Goal: Feedback & Contribution: Leave review/rating

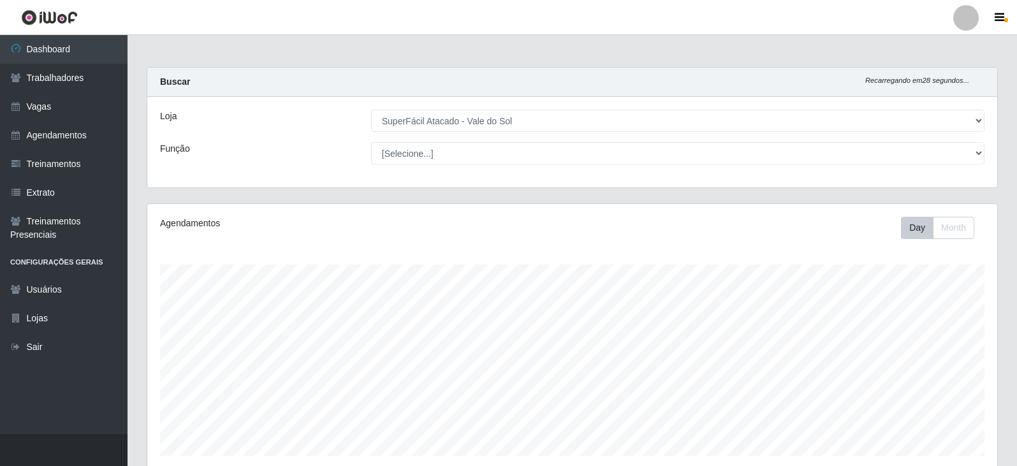
select select "502"
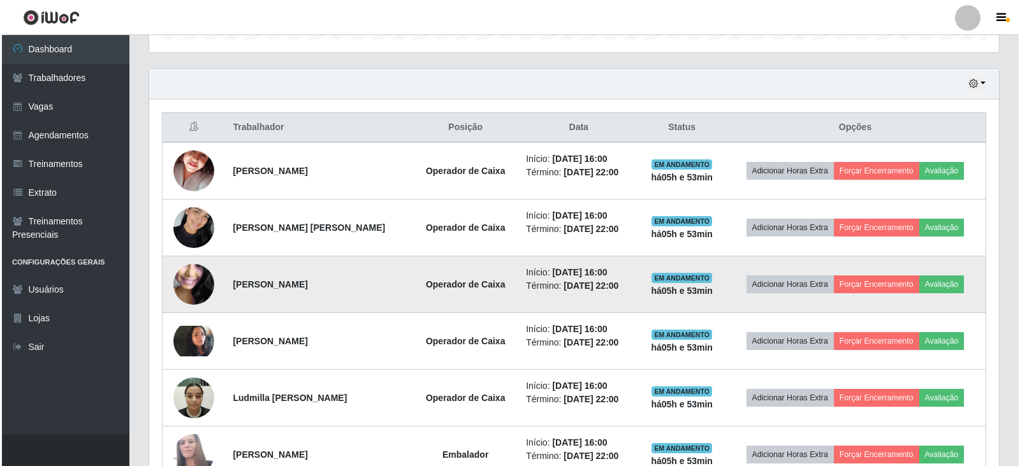
scroll to position [265, 850]
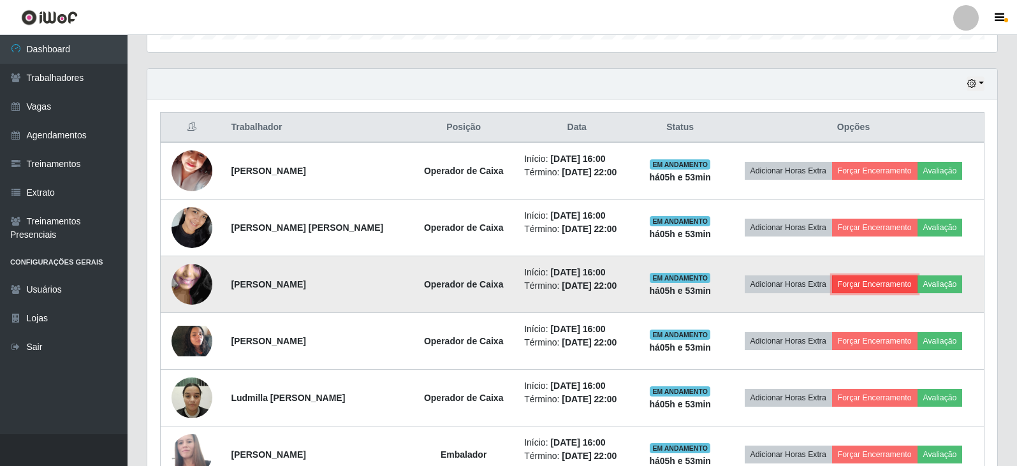
click at [878, 284] on button "Forçar Encerramento" at bounding box center [874, 285] width 85 height 18
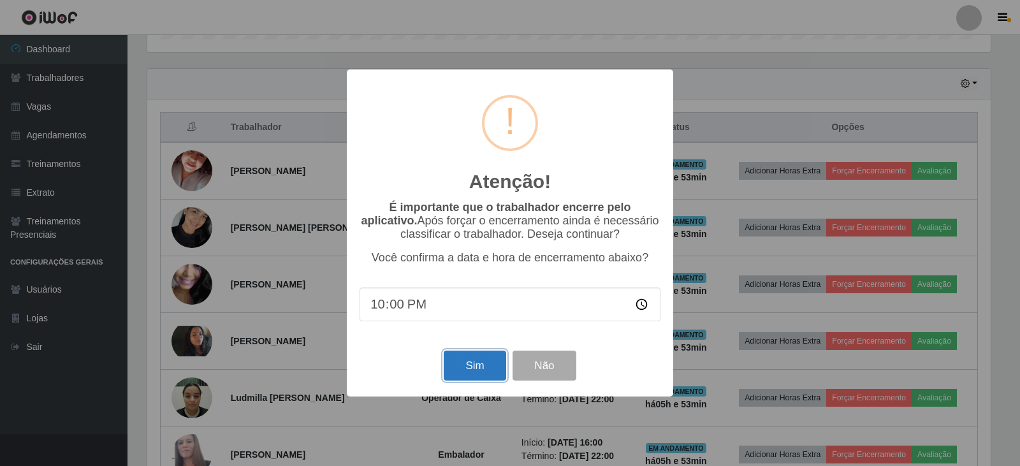
click at [476, 376] on button "Sim" at bounding box center [475, 366] width 62 height 30
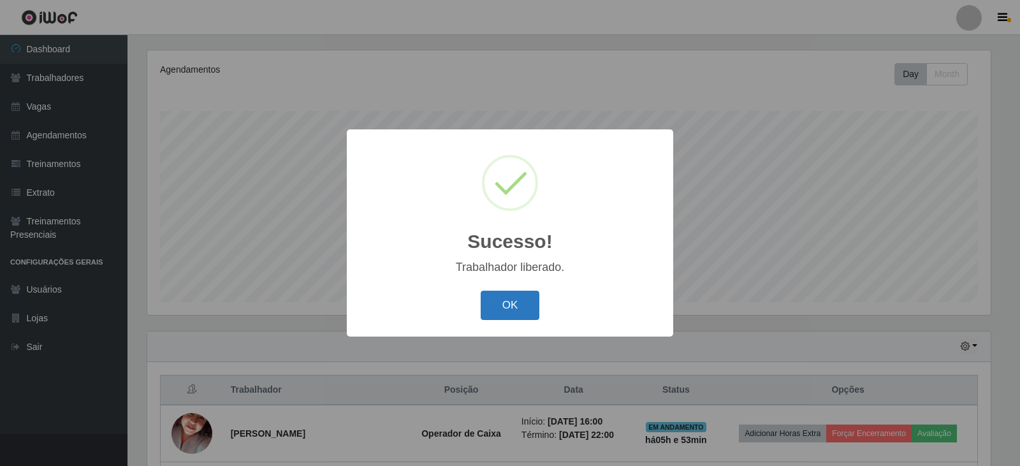
click at [514, 305] on button "OK" at bounding box center [510, 306] width 59 height 30
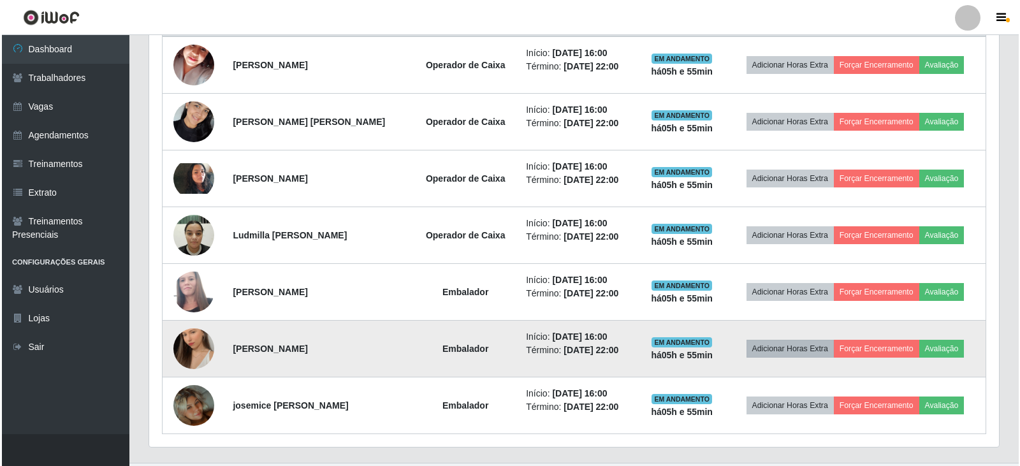
scroll to position [551, 0]
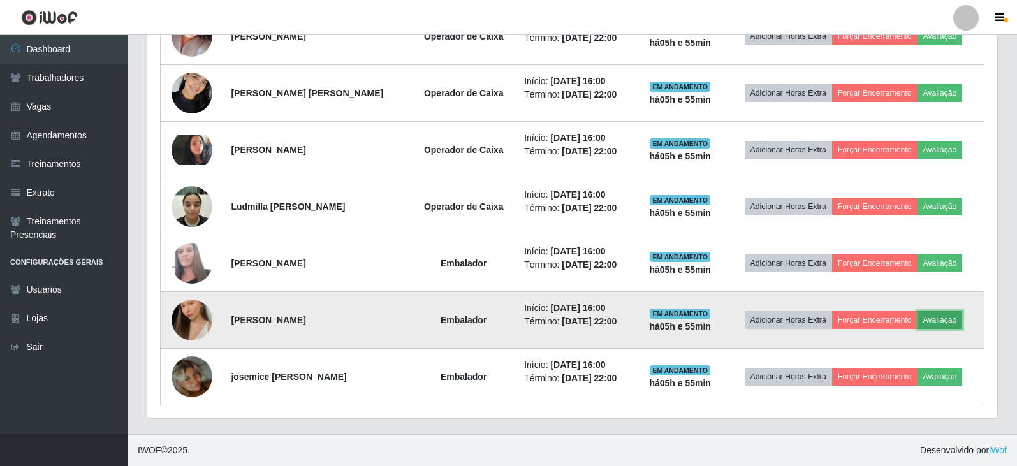
click at [955, 321] on button "Avaliação" at bounding box center [940, 320] width 45 height 18
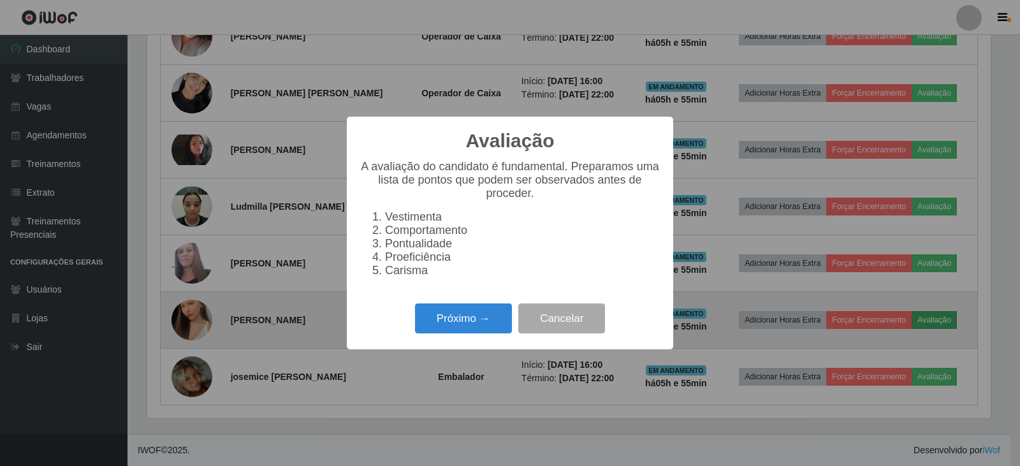
scroll to position [265, 844]
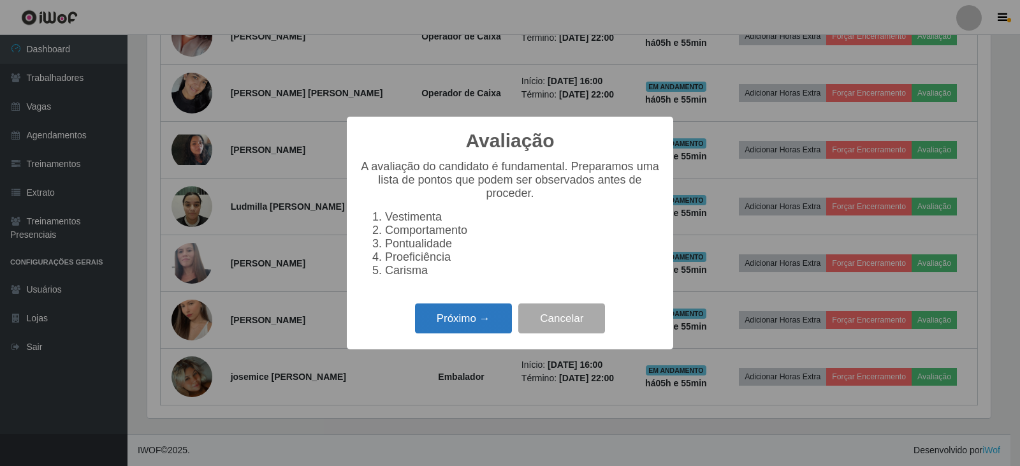
click at [499, 328] on button "Próximo →" at bounding box center [463, 319] width 97 height 30
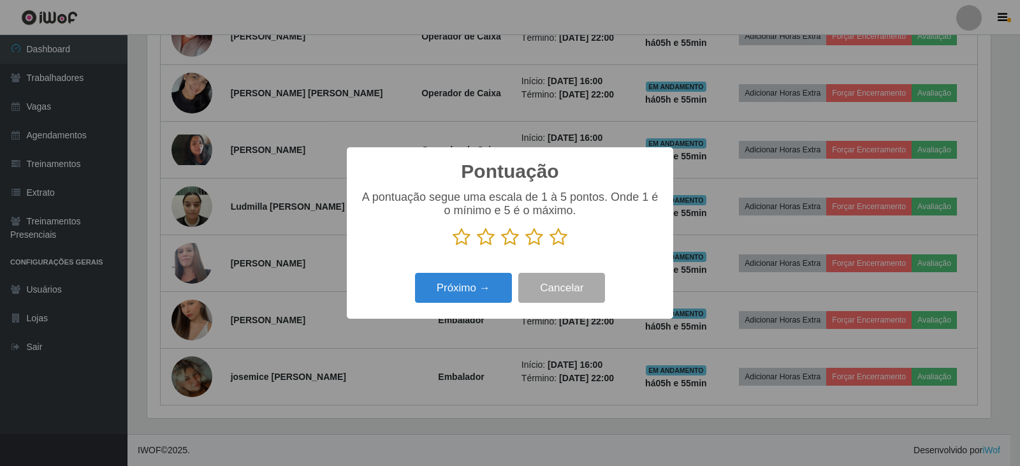
scroll to position [637536, 636957]
click at [538, 242] on icon at bounding box center [535, 237] width 18 height 19
click at [526, 247] on input "radio" at bounding box center [526, 247] width 0 height 0
click at [561, 235] on icon at bounding box center [559, 237] width 18 height 19
click at [550, 247] on input "radio" at bounding box center [550, 247] width 0 height 0
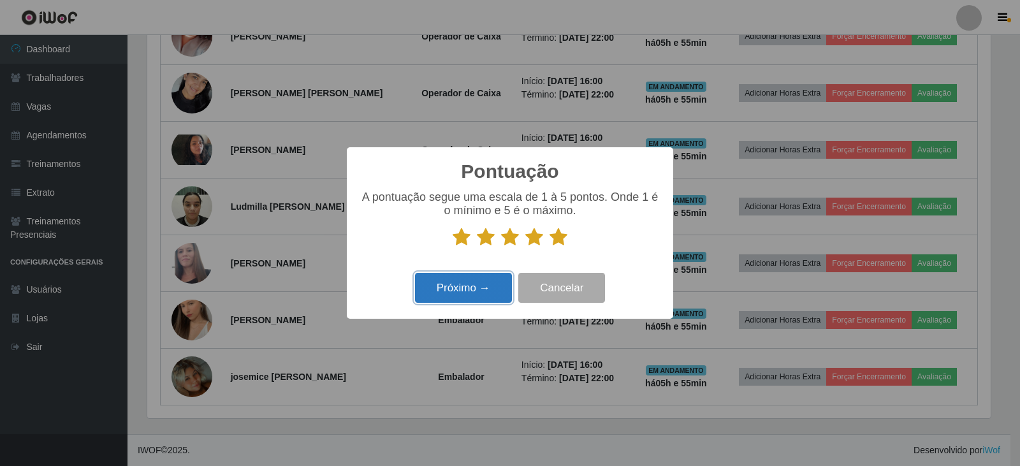
click at [484, 286] on button "Próximo →" at bounding box center [463, 288] width 97 height 30
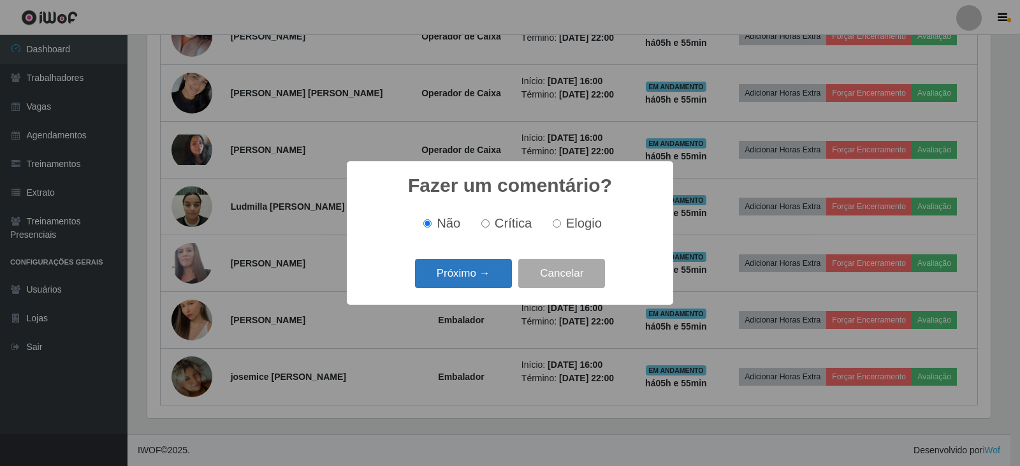
click at [494, 273] on button "Próximo →" at bounding box center [463, 274] width 97 height 30
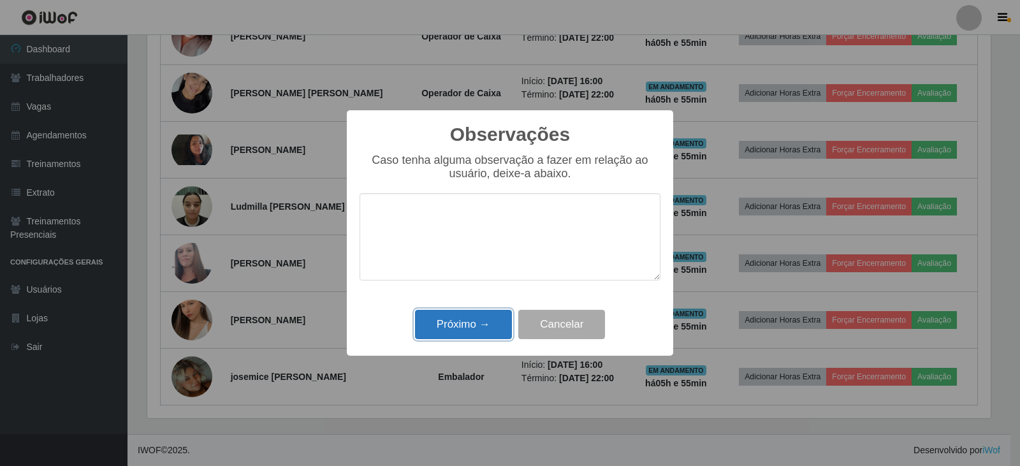
click at [464, 329] on button "Próximo →" at bounding box center [463, 325] width 97 height 30
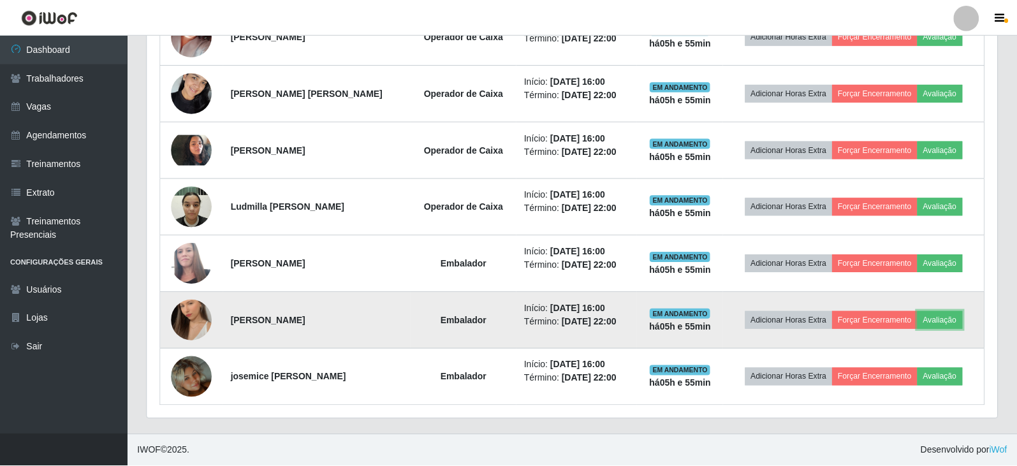
scroll to position [265, 850]
click at [879, 315] on button "Forçar Encerramento" at bounding box center [874, 320] width 85 height 18
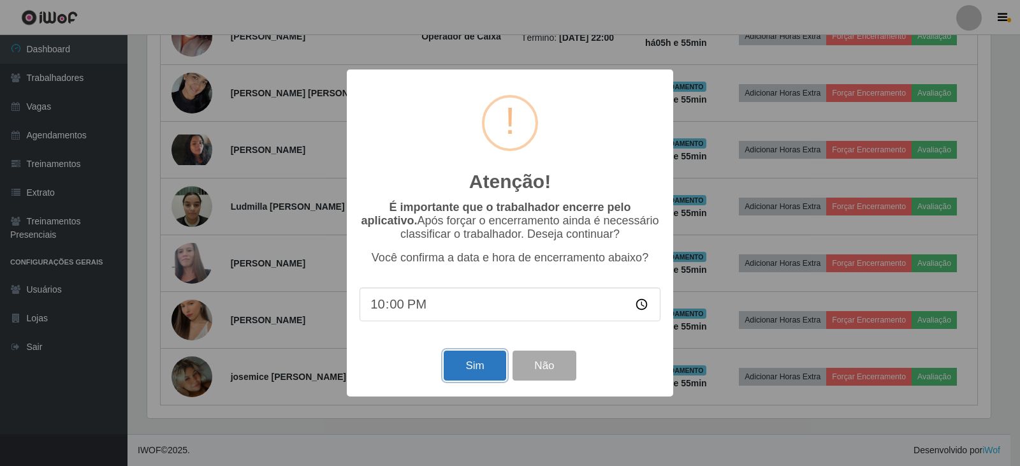
click at [479, 366] on button "Sim" at bounding box center [475, 366] width 62 height 30
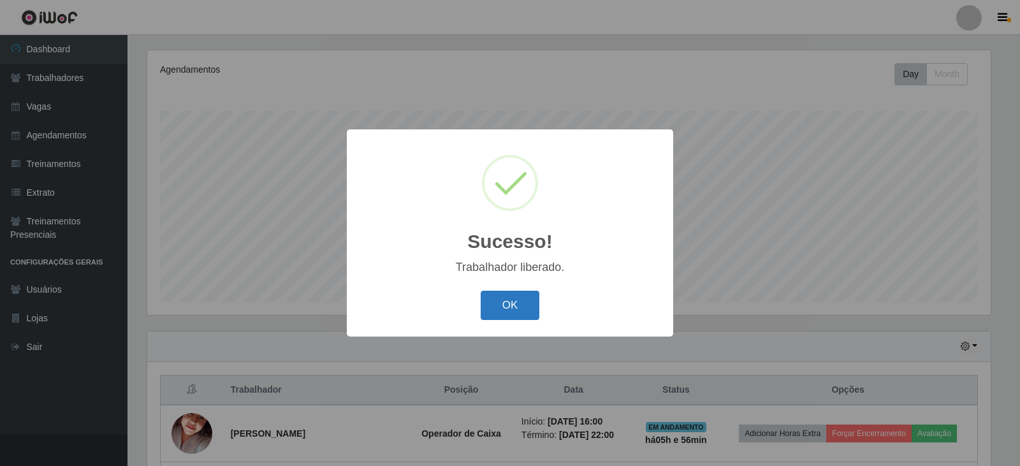
click at [493, 302] on button "OK" at bounding box center [510, 306] width 59 height 30
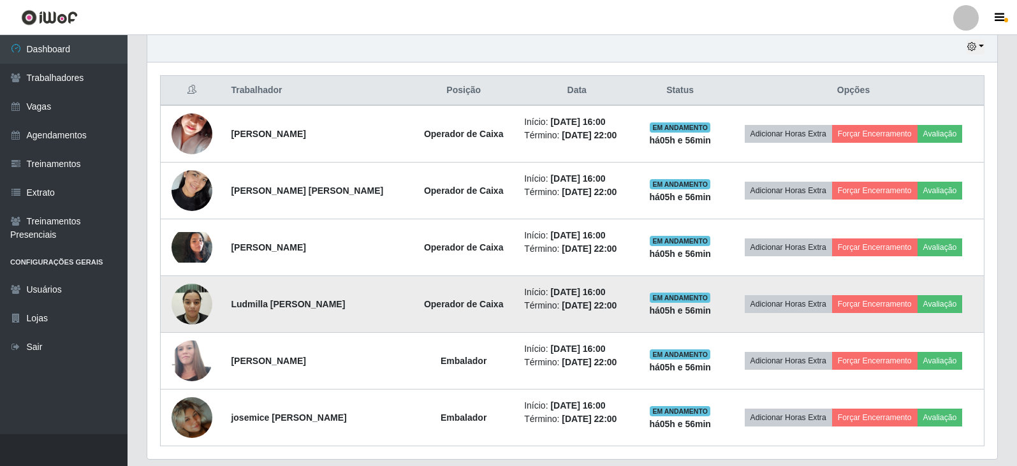
scroll to position [431, 0]
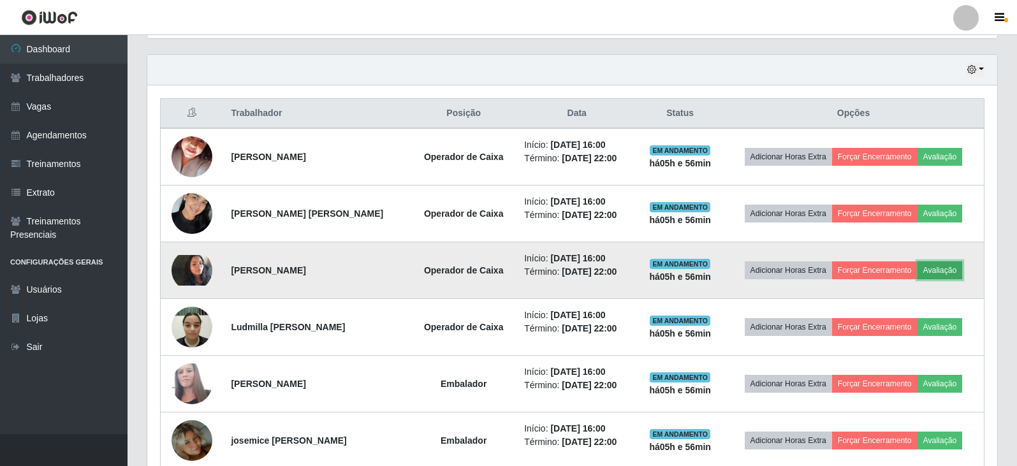
click at [942, 269] on button "Avaliação" at bounding box center [940, 270] width 45 height 18
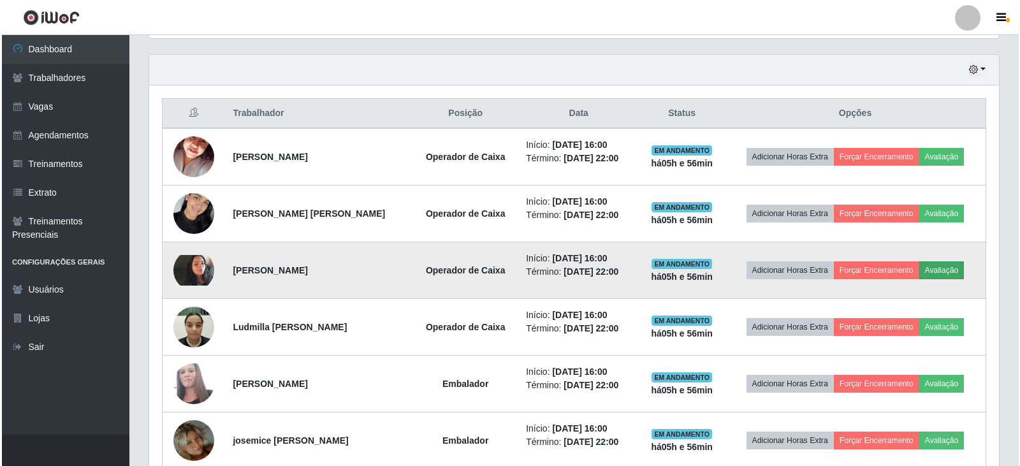
scroll to position [265, 844]
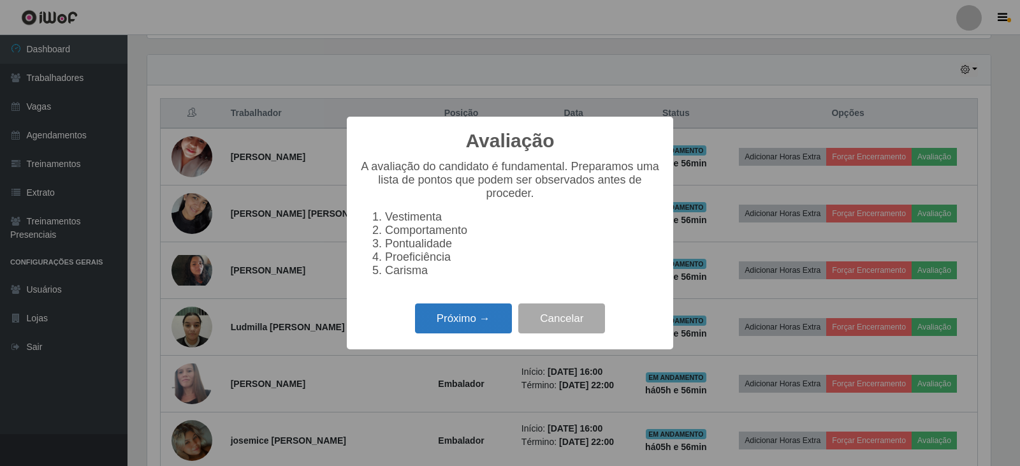
click at [483, 325] on button "Próximo →" at bounding box center [463, 319] width 97 height 30
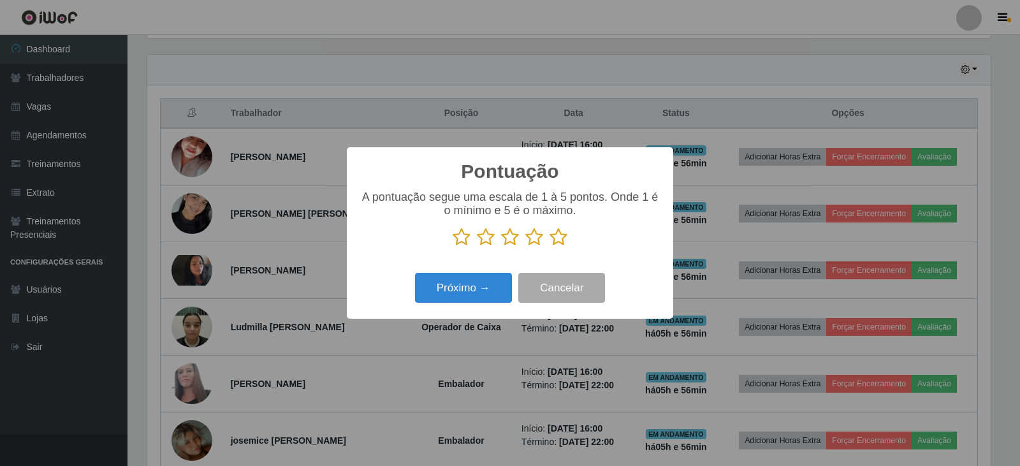
scroll to position [637536, 636957]
click at [555, 237] on icon at bounding box center [559, 237] width 18 height 19
click at [550, 247] on input "radio" at bounding box center [550, 247] width 0 height 0
click at [468, 291] on button "Próximo →" at bounding box center [463, 288] width 97 height 30
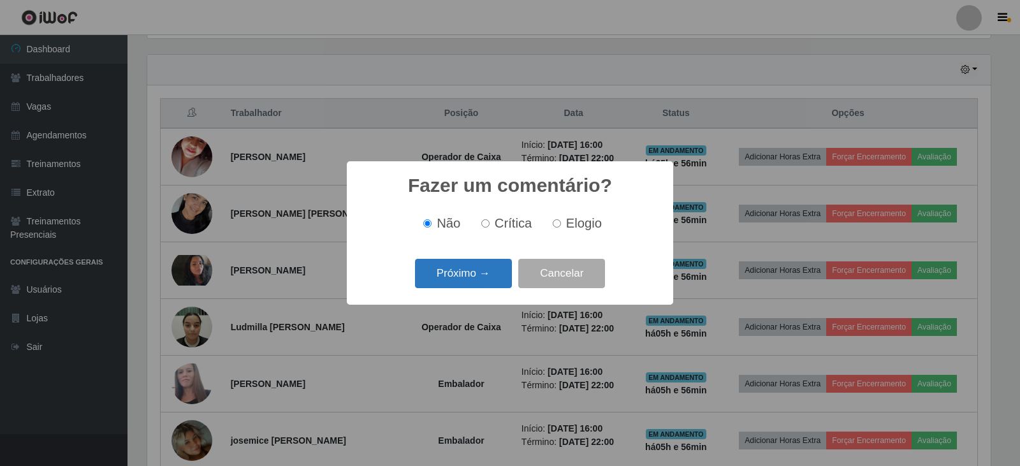
click at [471, 269] on button "Próximo →" at bounding box center [463, 274] width 97 height 30
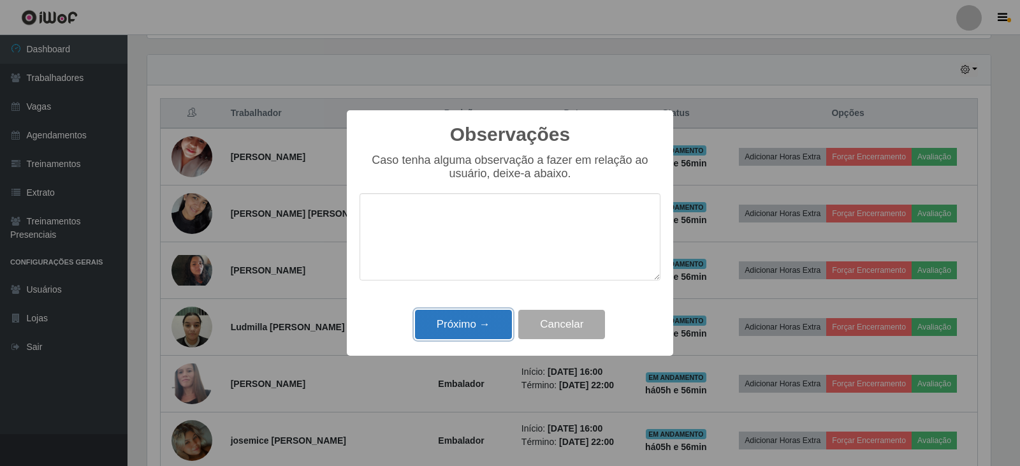
click at [464, 315] on button "Próximo →" at bounding box center [463, 325] width 97 height 30
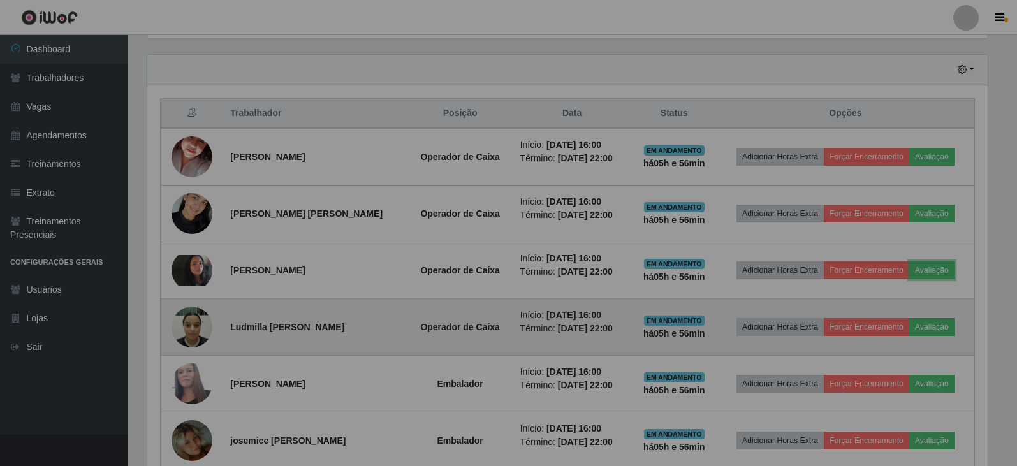
scroll to position [265, 850]
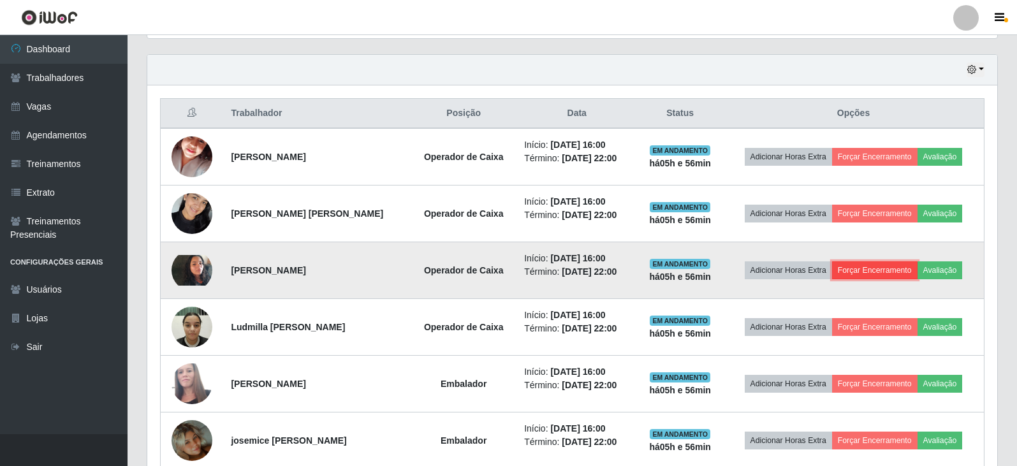
click at [870, 267] on button "Forçar Encerramento" at bounding box center [874, 270] width 85 height 18
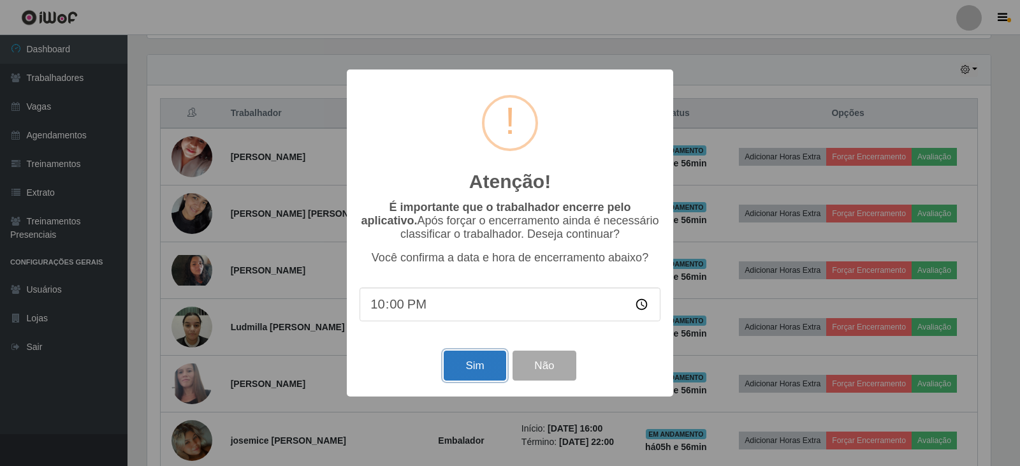
click at [492, 368] on button "Sim" at bounding box center [475, 366] width 62 height 30
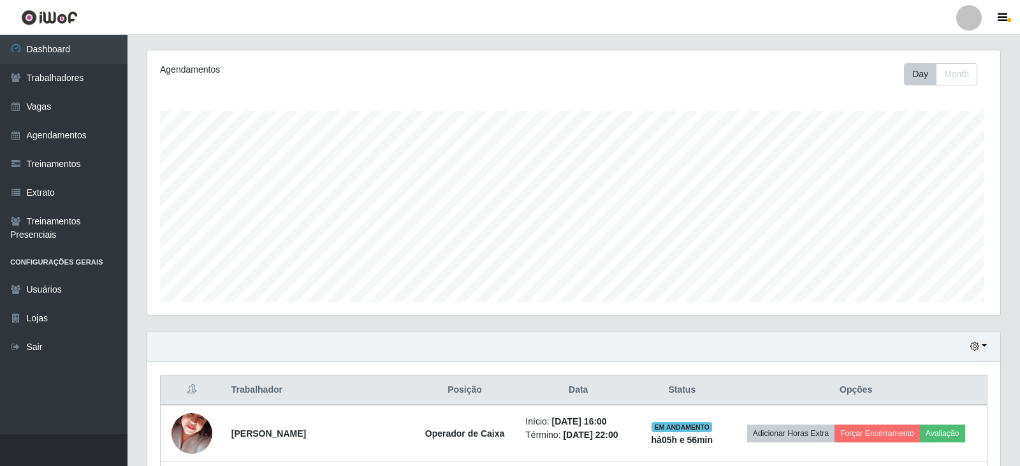
scroll to position [0, 0]
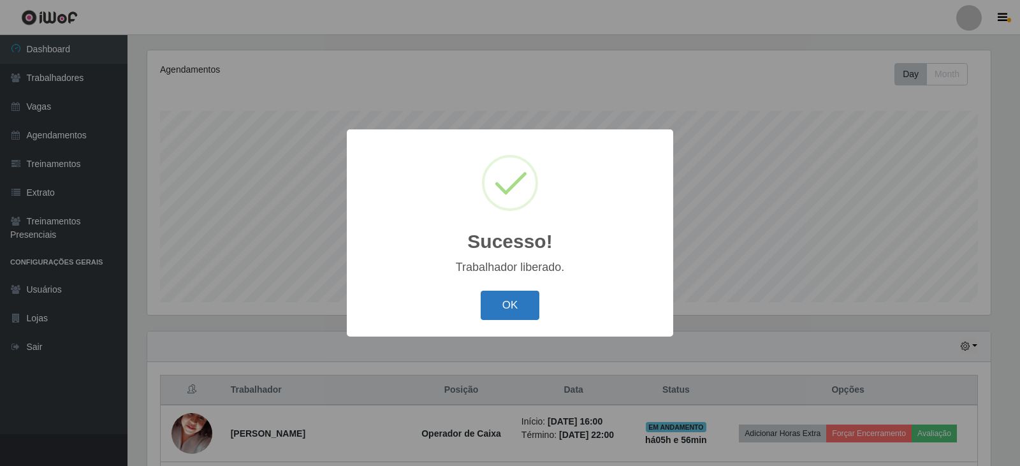
click at [527, 305] on button "OK" at bounding box center [510, 306] width 59 height 30
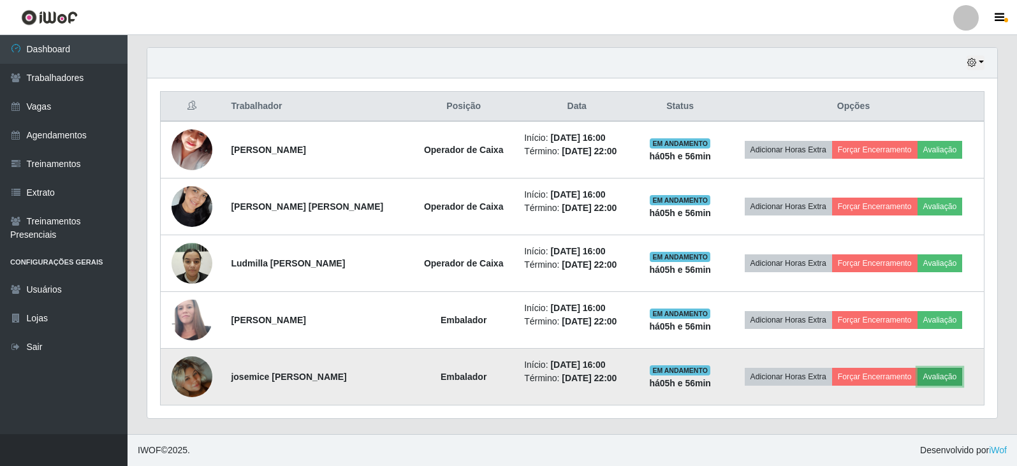
click at [941, 378] on button "Avaliação" at bounding box center [940, 377] width 45 height 18
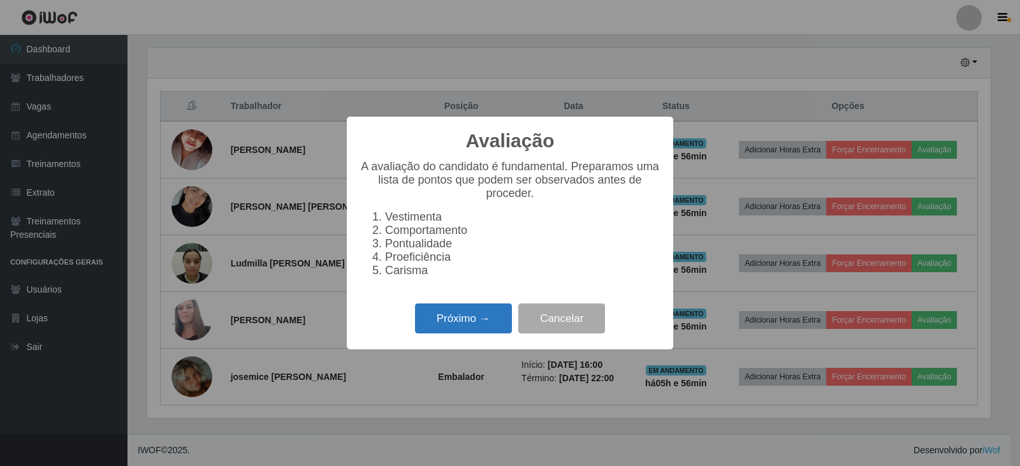
click at [463, 330] on button "Próximo →" at bounding box center [463, 319] width 97 height 30
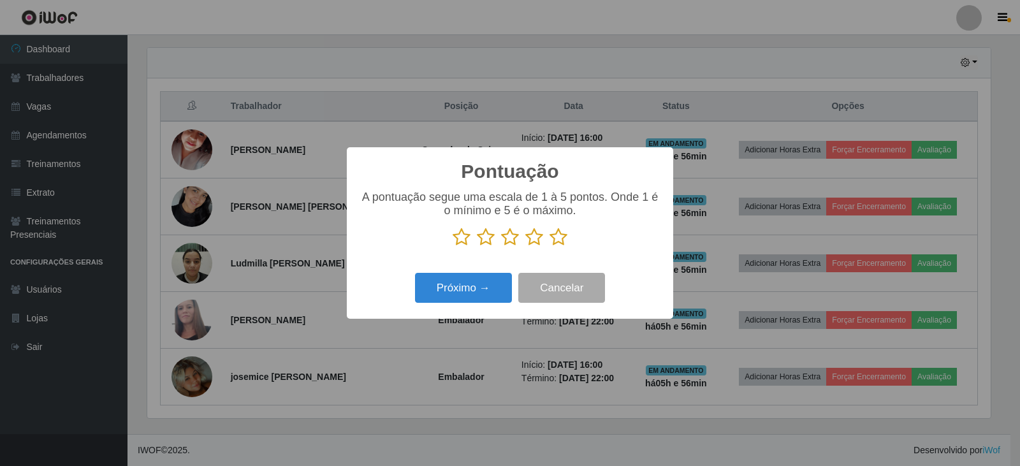
click at [562, 237] on icon at bounding box center [559, 237] width 18 height 19
click at [550, 247] on input "radio" at bounding box center [550, 247] width 0 height 0
click at [478, 286] on button "Próximo →" at bounding box center [463, 288] width 97 height 30
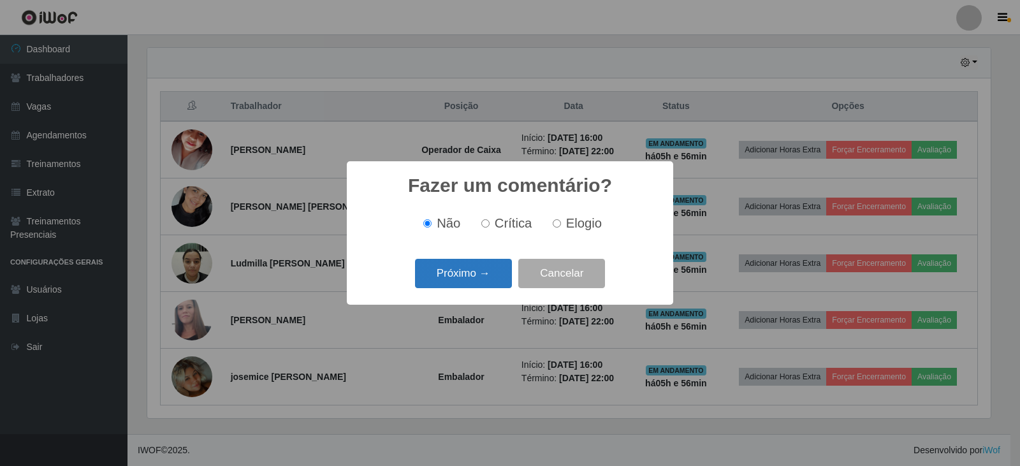
click at [477, 277] on button "Próximo →" at bounding box center [463, 274] width 97 height 30
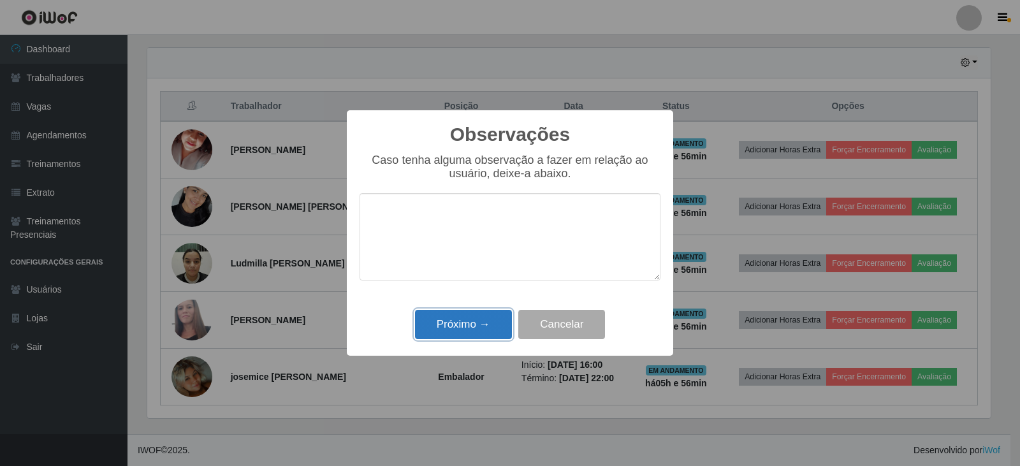
click at [477, 319] on button "Próximo →" at bounding box center [463, 325] width 97 height 30
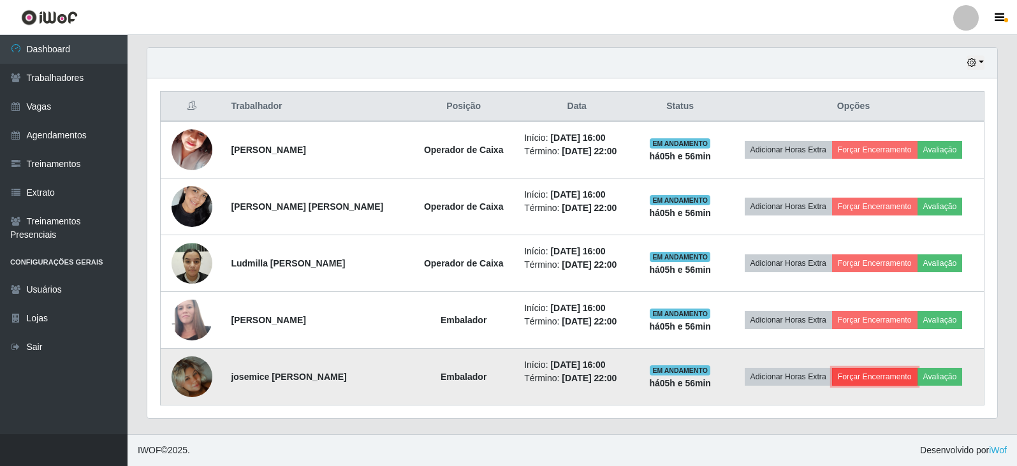
click at [879, 376] on button "Forçar Encerramento" at bounding box center [874, 377] width 85 height 18
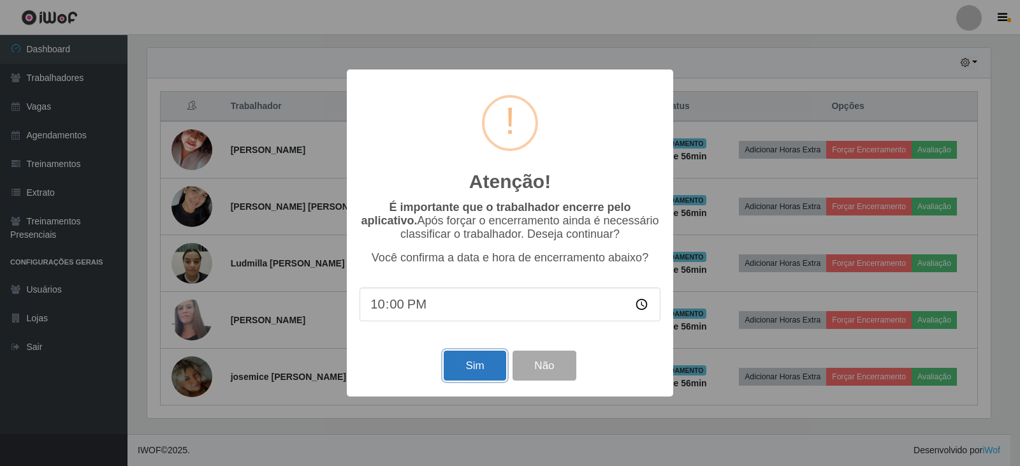
click at [473, 370] on button "Sim" at bounding box center [475, 366] width 62 height 30
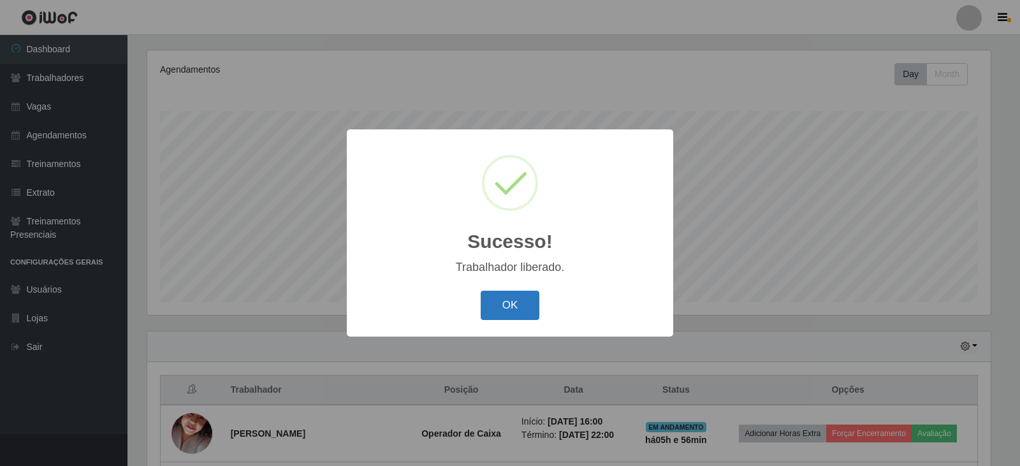
click at [517, 304] on button "OK" at bounding box center [510, 306] width 59 height 30
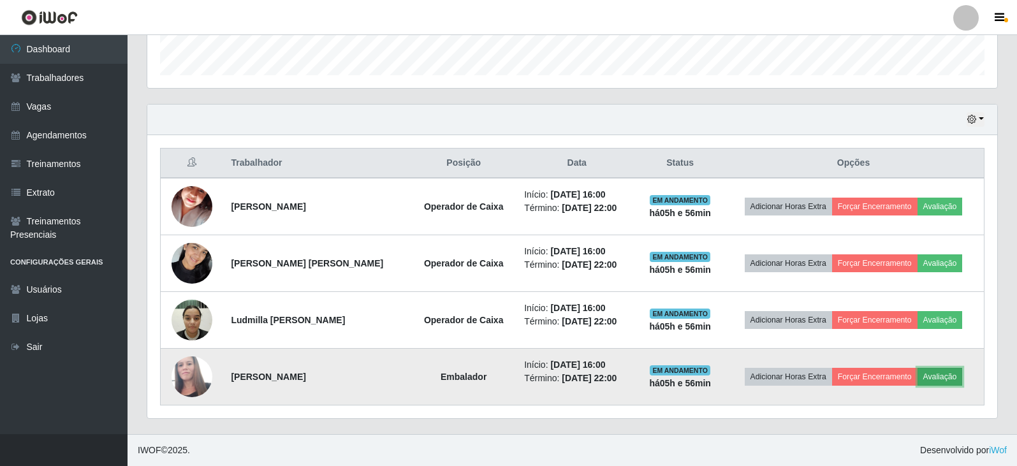
click at [951, 379] on button "Avaliação" at bounding box center [940, 377] width 45 height 18
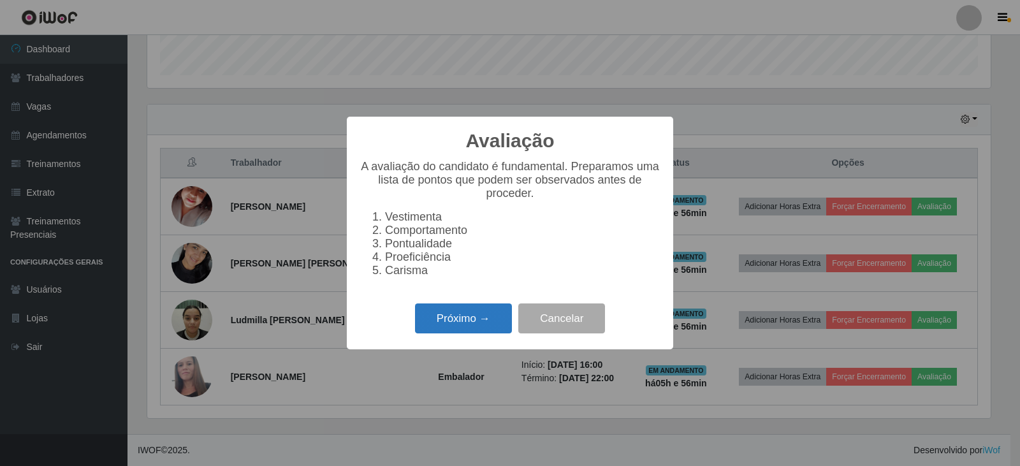
click at [480, 320] on button "Próximo →" at bounding box center [463, 319] width 97 height 30
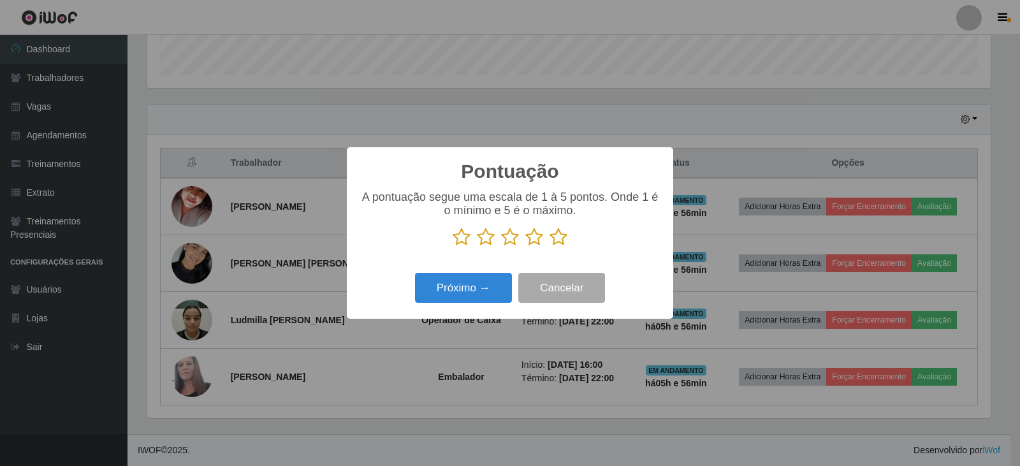
click at [552, 239] on icon at bounding box center [559, 237] width 18 height 19
click at [550, 247] on input "radio" at bounding box center [550, 247] width 0 height 0
click at [460, 295] on button "Próximo →" at bounding box center [463, 288] width 97 height 30
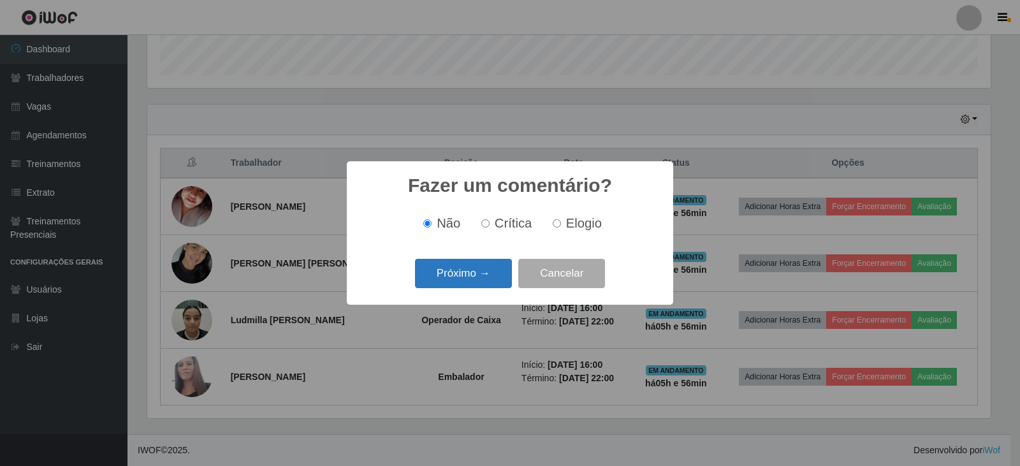
click at [481, 269] on button "Próximo →" at bounding box center [463, 274] width 97 height 30
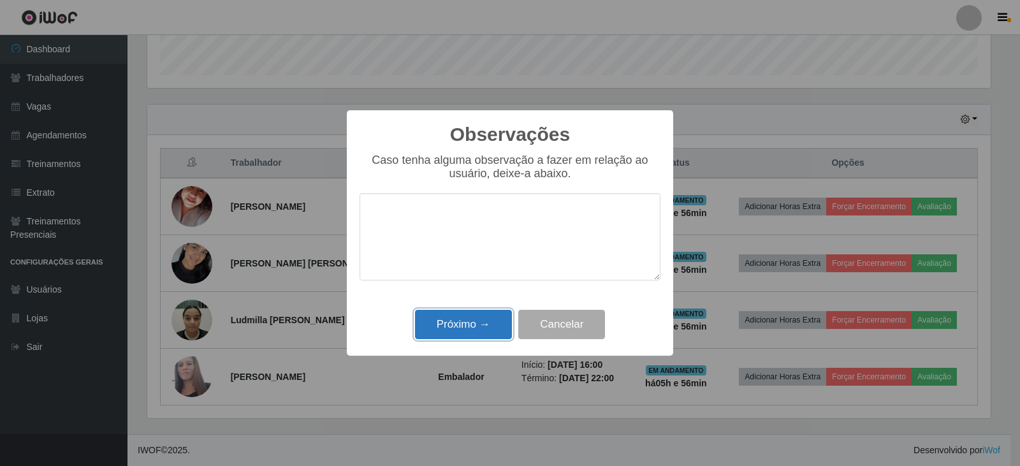
click at [470, 320] on button "Próximo →" at bounding box center [463, 325] width 97 height 30
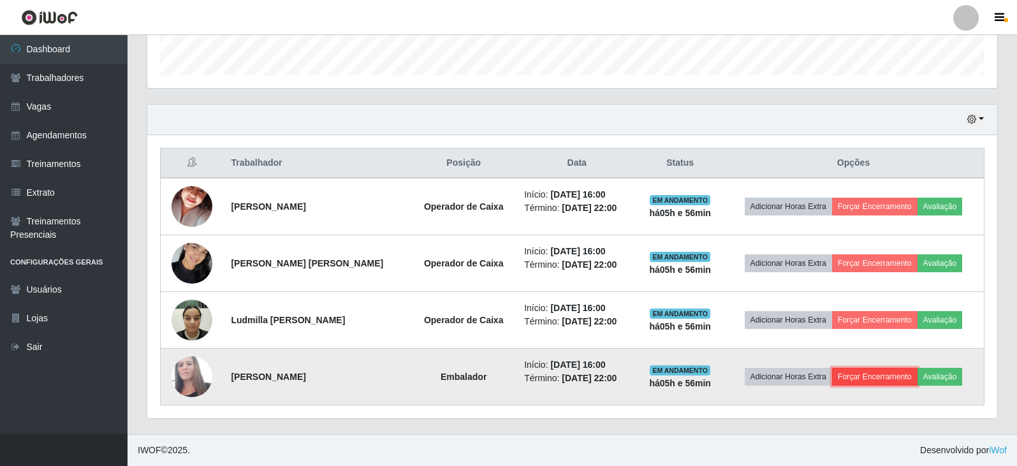
click at [857, 374] on button "Forçar Encerramento" at bounding box center [874, 377] width 85 height 18
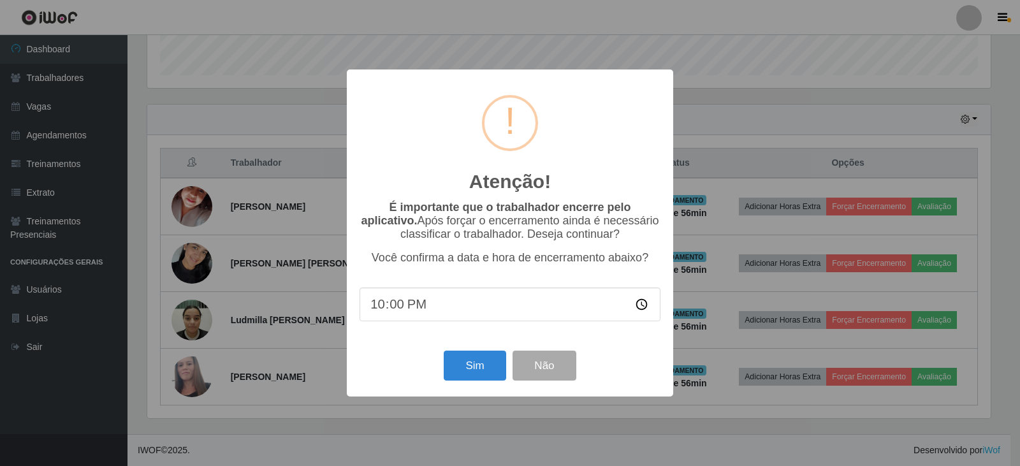
click at [443, 364] on div "Sim Não" at bounding box center [510, 366] width 301 height 36
click at [463, 368] on button "Sim" at bounding box center [475, 366] width 62 height 30
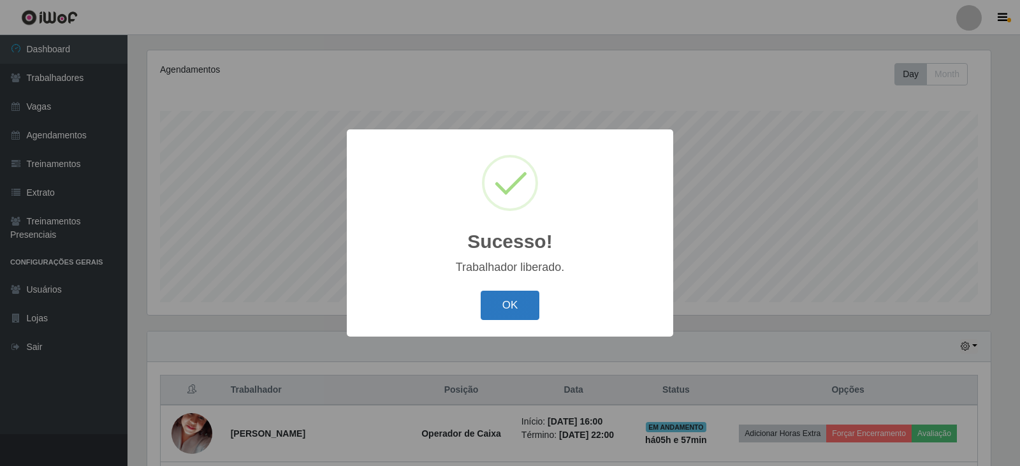
click at [511, 304] on button "OK" at bounding box center [510, 306] width 59 height 30
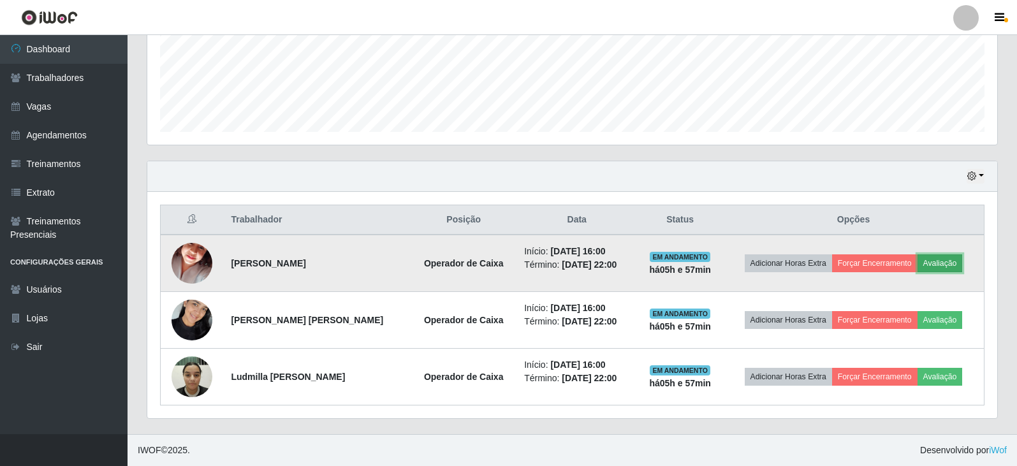
click at [941, 263] on button "Avaliação" at bounding box center [940, 263] width 45 height 18
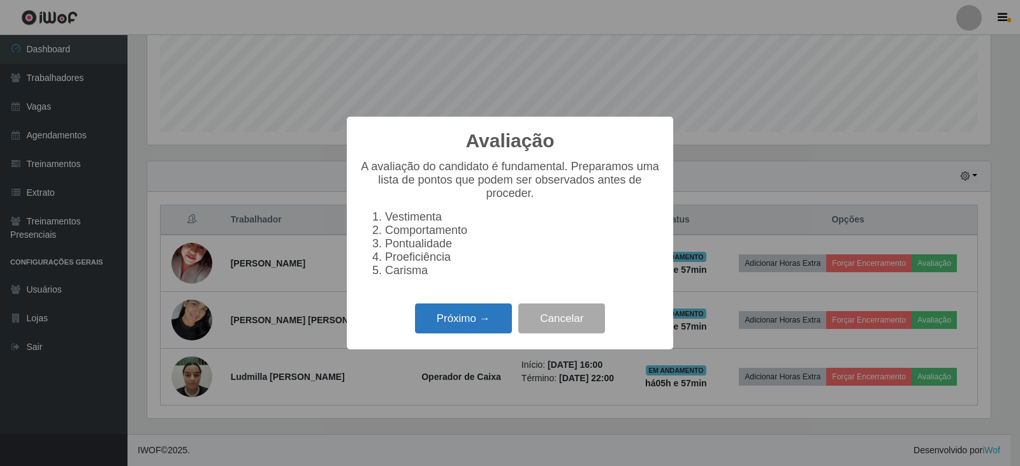
click at [460, 319] on button "Próximo →" at bounding box center [463, 319] width 97 height 30
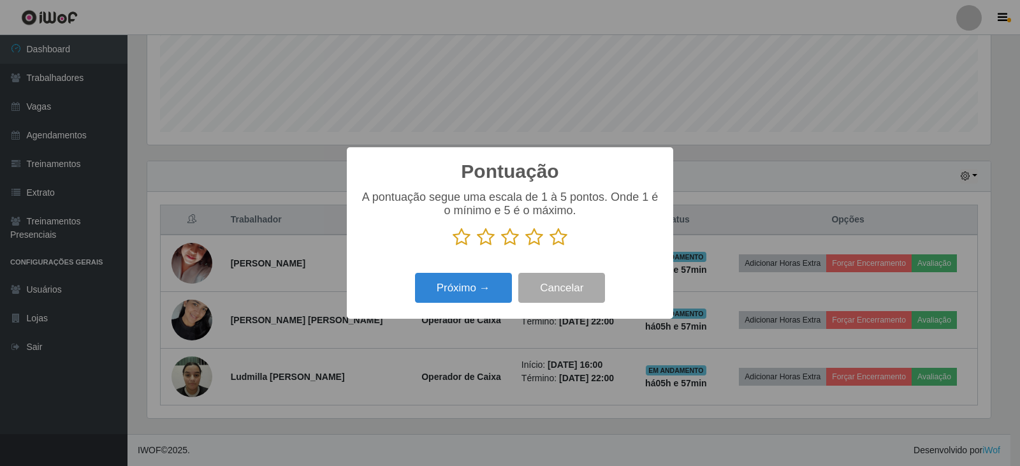
click at [555, 237] on icon at bounding box center [559, 237] width 18 height 19
click at [550, 247] on input "radio" at bounding box center [550, 247] width 0 height 0
click at [475, 281] on button "Próximo →" at bounding box center [463, 288] width 97 height 30
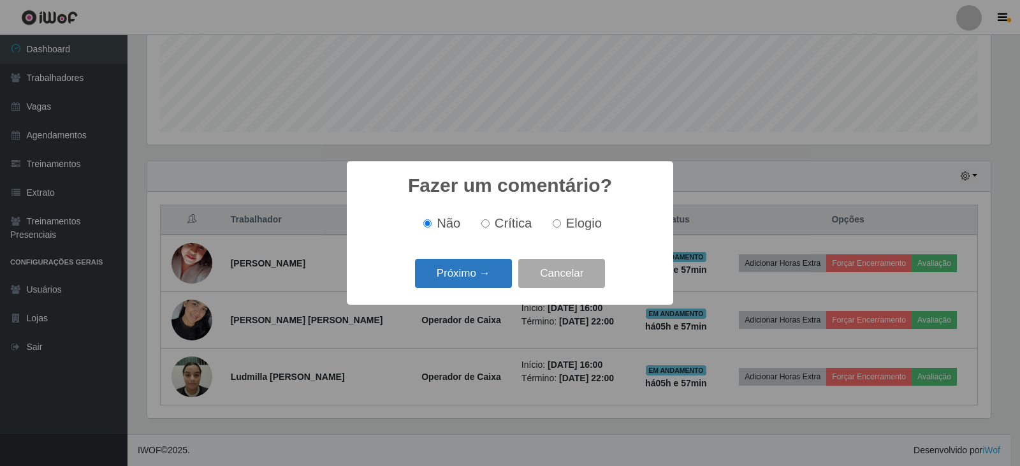
click at [482, 270] on button "Próximo →" at bounding box center [463, 274] width 97 height 30
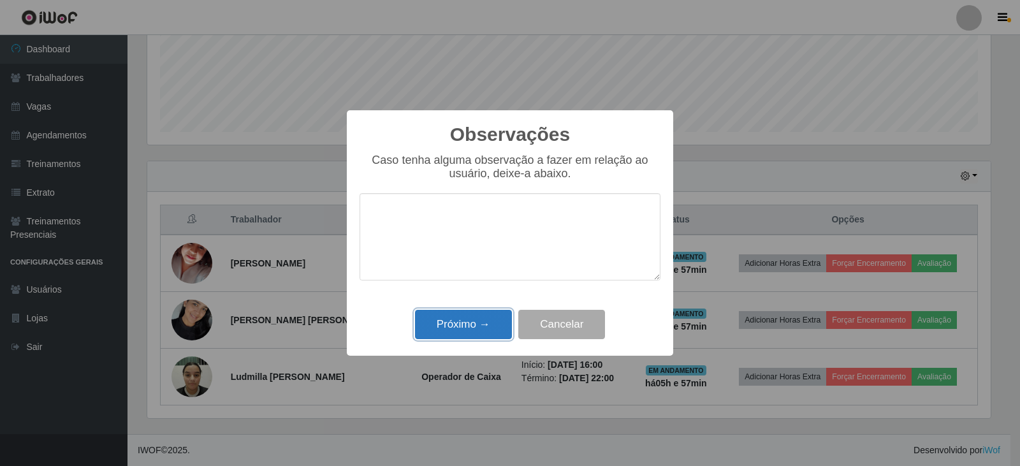
click at [446, 330] on button "Próximo →" at bounding box center [463, 325] width 97 height 30
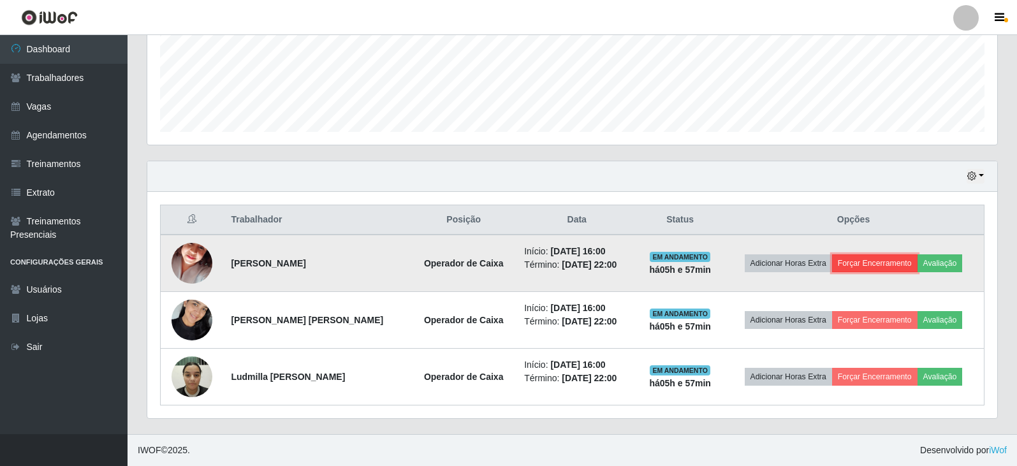
click at [858, 261] on button "Forçar Encerramento" at bounding box center [874, 263] width 85 height 18
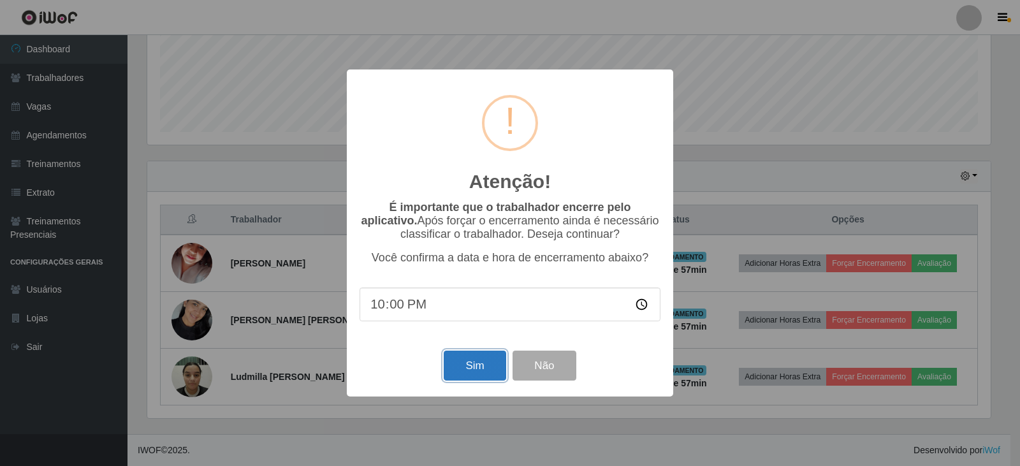
click at [471, 362] on button "Sim" at bounding box center [475, 366] width 62 height 30
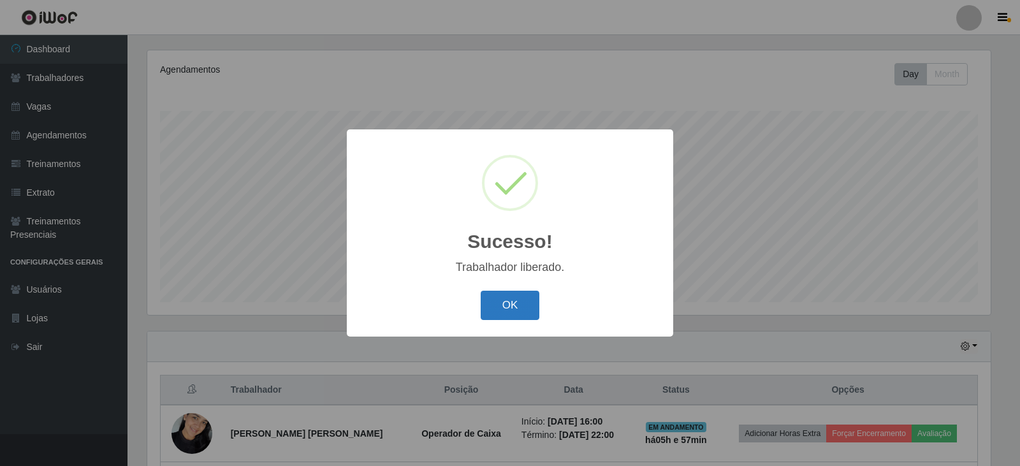
click at [501, 297] on button "OK" at bounding box center [510, 306] width 59 height 30
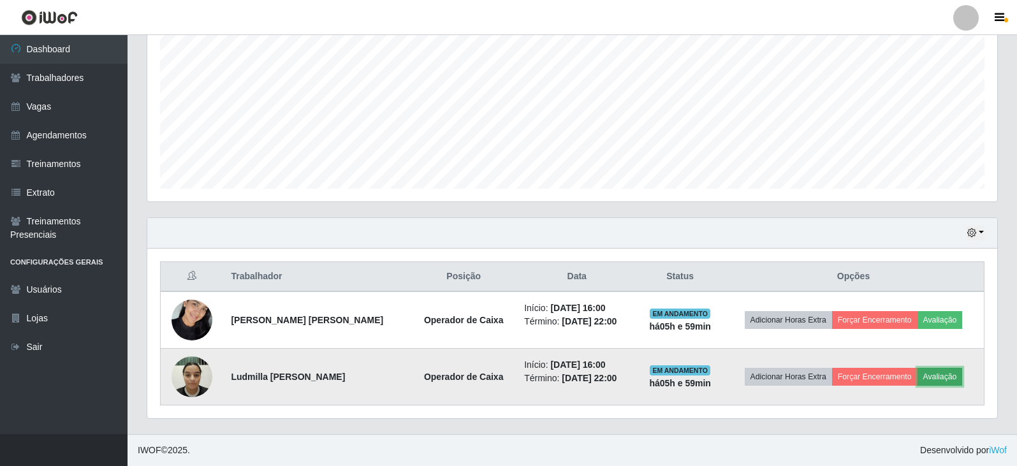
click at [934, 378] on button "Avaliação" at bounding box center [940, 377] width 45 height 18
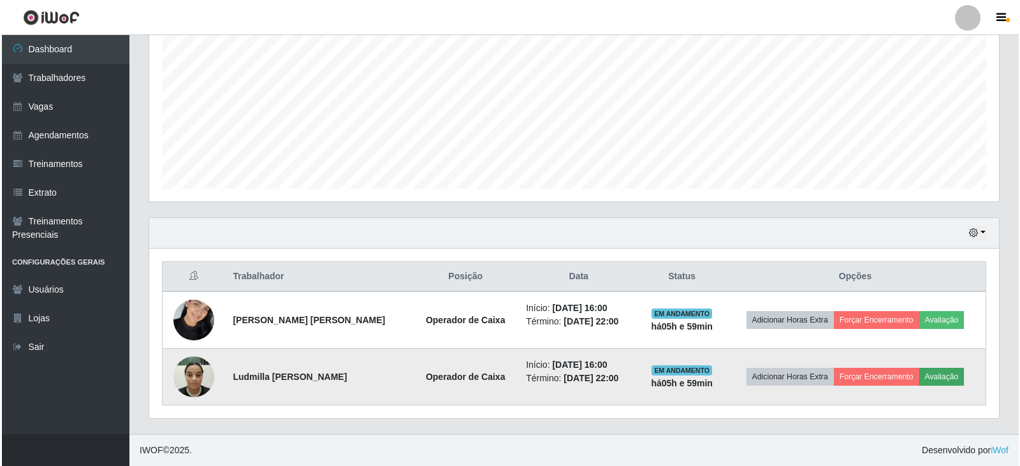
scroll to position [265, 844]
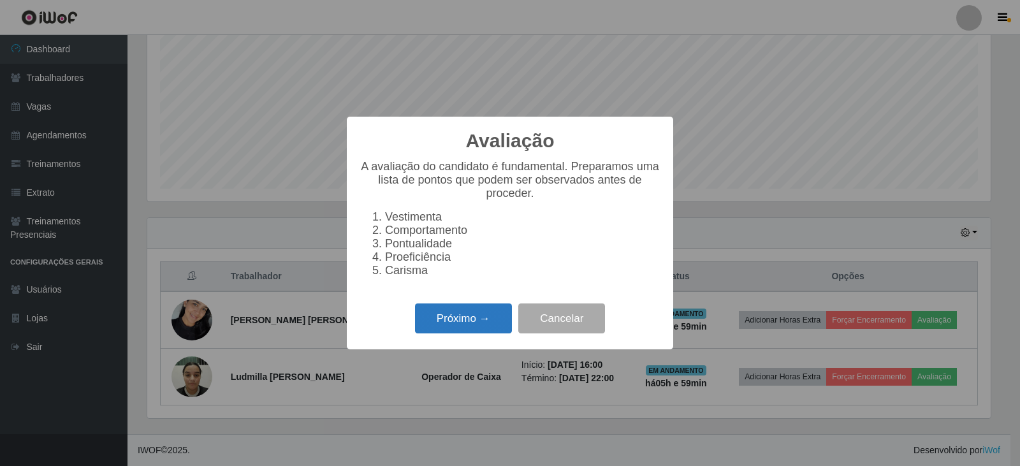
click at [453, 317] on button "Próximo →" at bounding box center [463, 319] width 97 height 30
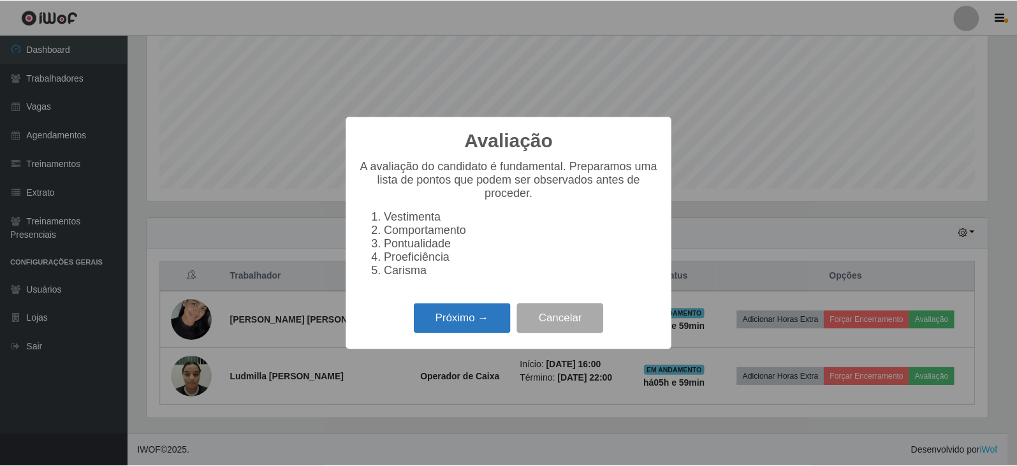
scroll to position [637536, 636957]
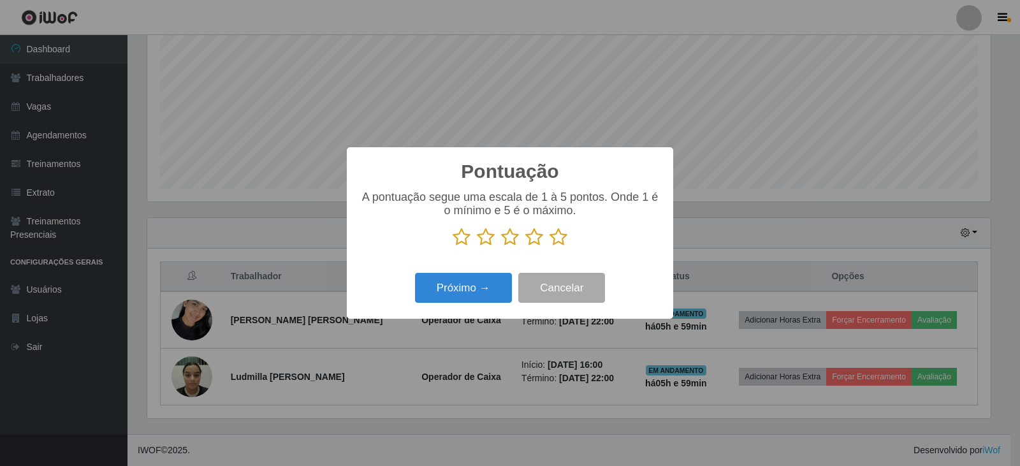
click at [465, 238] on icon at bounding box center [462, 237] width 18 height 19
click at [453, 247] on input "radio" at bounding box center [453, 247] width 0 height 0
click at [573, 282] on button "Cancelar" at bounding box center [562, 288] width 87 height 30
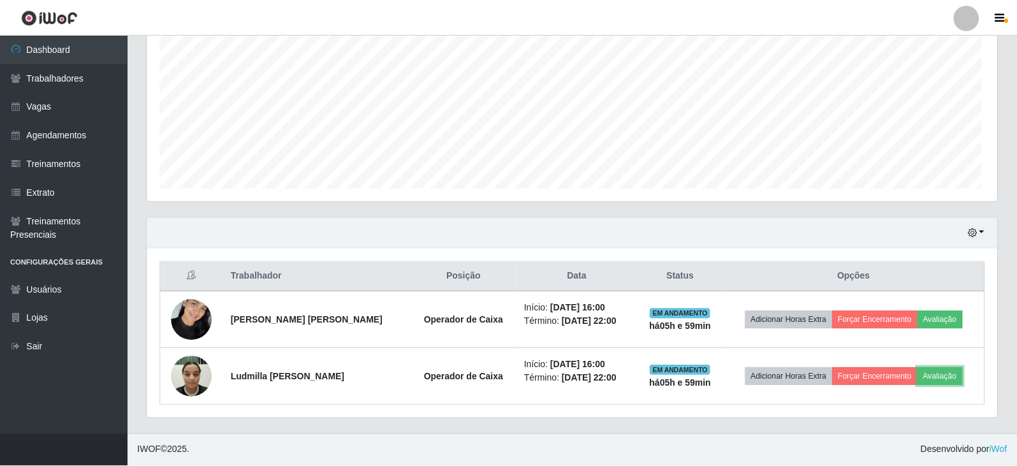
scroll to position [265, 850]
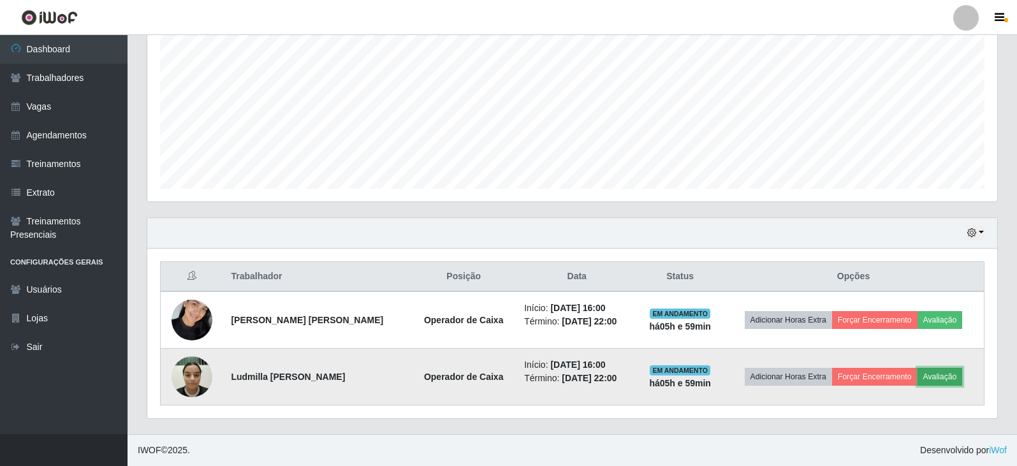
click at [945, 382] on button "Avaliação" at bounding box center [940, 377] width 45 height 18
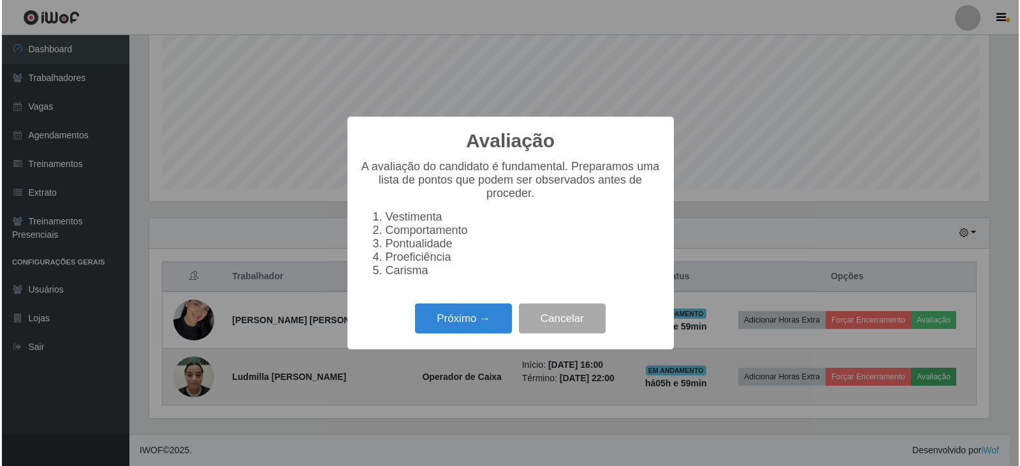
scroll to position [265, 844]
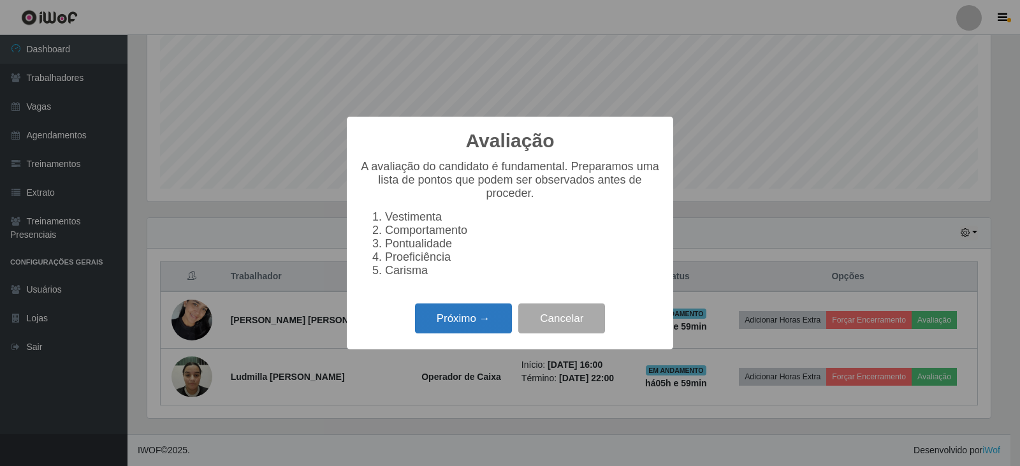
click at [489, 330] on button "Próximo →" at bounding box center [463, 319] width 97 height 30
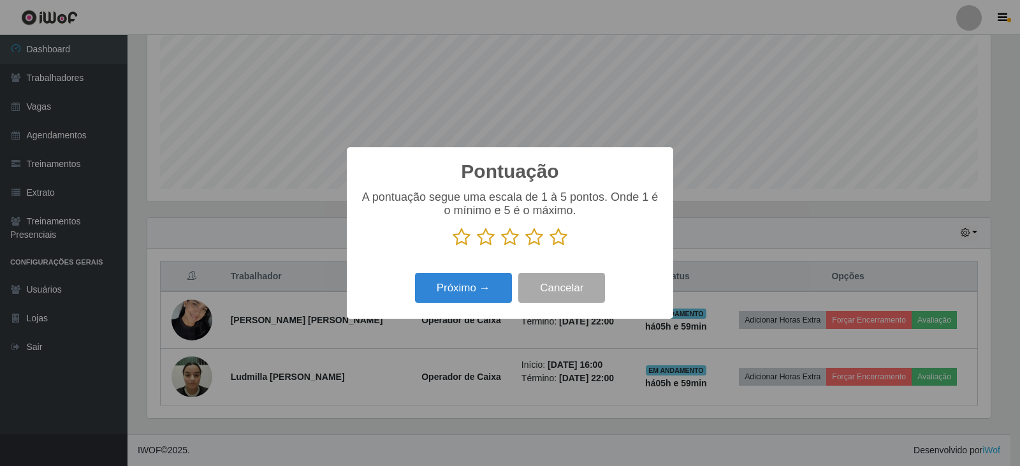
click at [458, 242] on icon at bounding box center [462, 237] width 18 height 19
click at [453, 247] on input "radio" at bounding box center [453, 247] width 0 height 0
click at [478, 298] on button "Próximo →" at bounding box center [463, 288] width 97 height 30
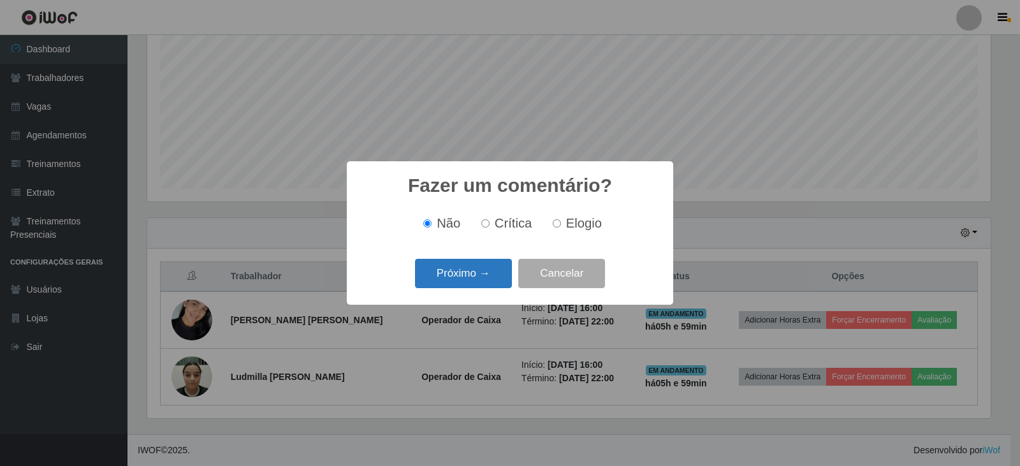
click at [496, 270] on button "Próximo →" at bounding box center [463, 274] width 97 height 30
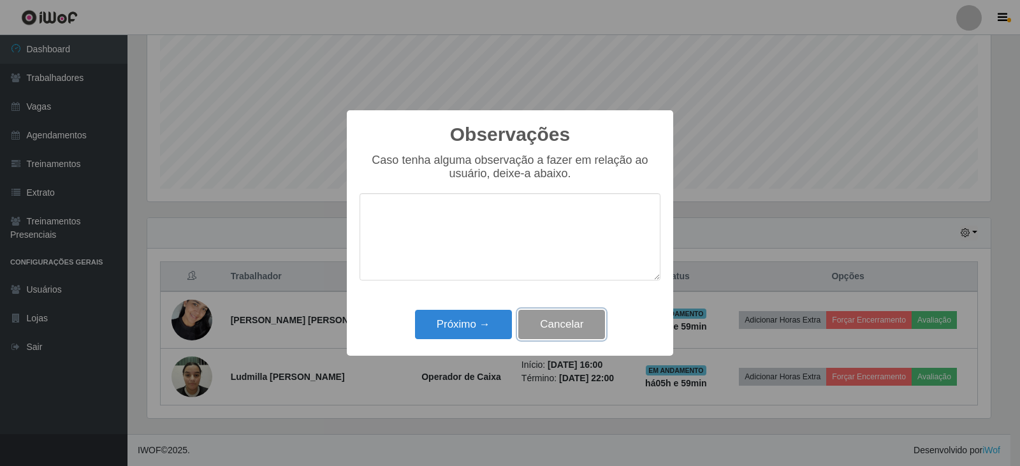
click at [556, 322] on button "Cancelar" at bounding box center [562, 325] width 87 height 30
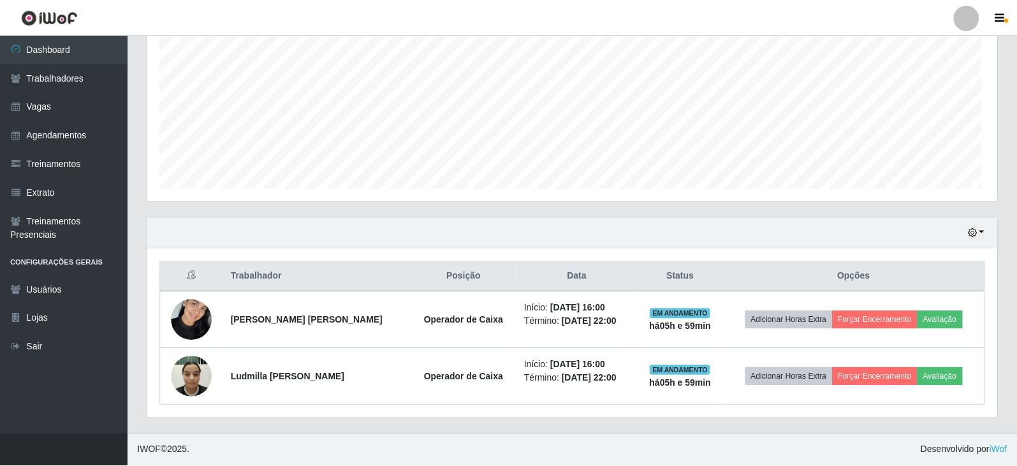
scroll to position [265, 850]
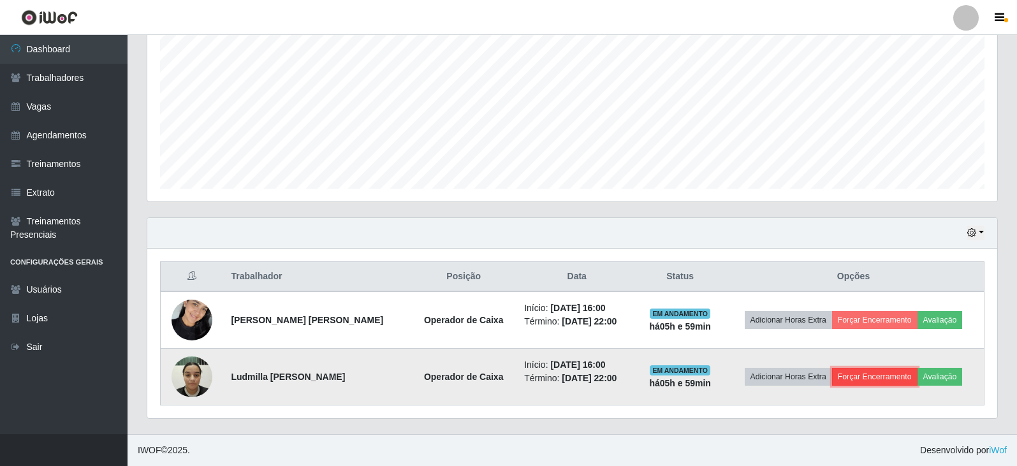
click at [876, 378] on button "Forçar Encerramento" at bounding box center [874, 377] width 85 height 18
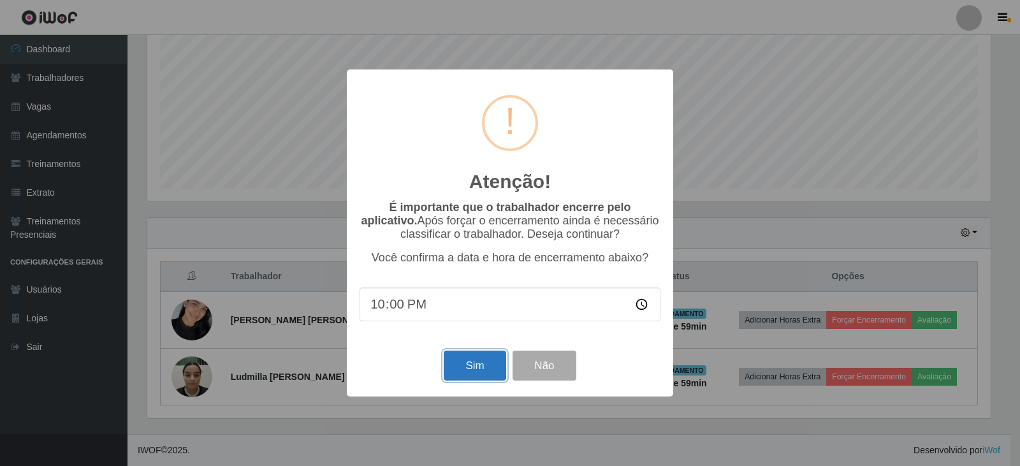
click at [483, 354] on button "Sim" at bounding box center [475, 366] width 62 height 30
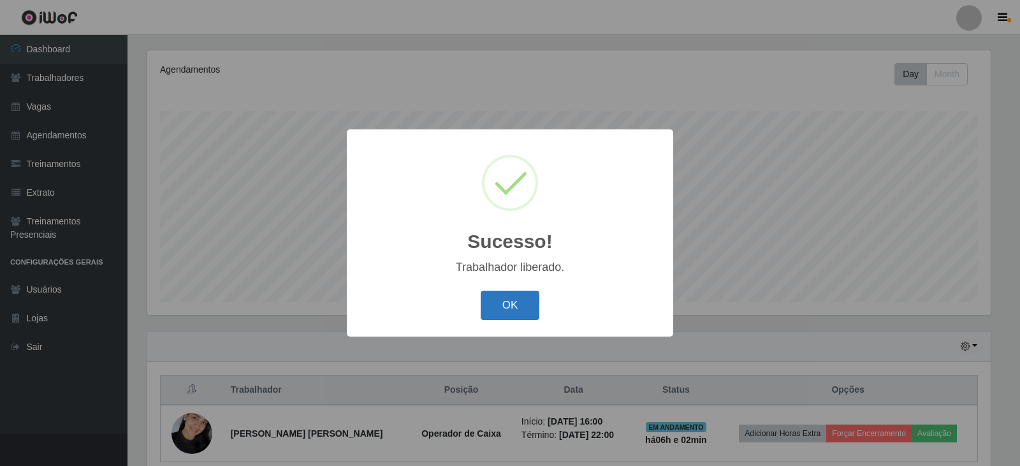
click at [508, 309] on button "OK" at bounding box center [510, 306] width 59 height 30
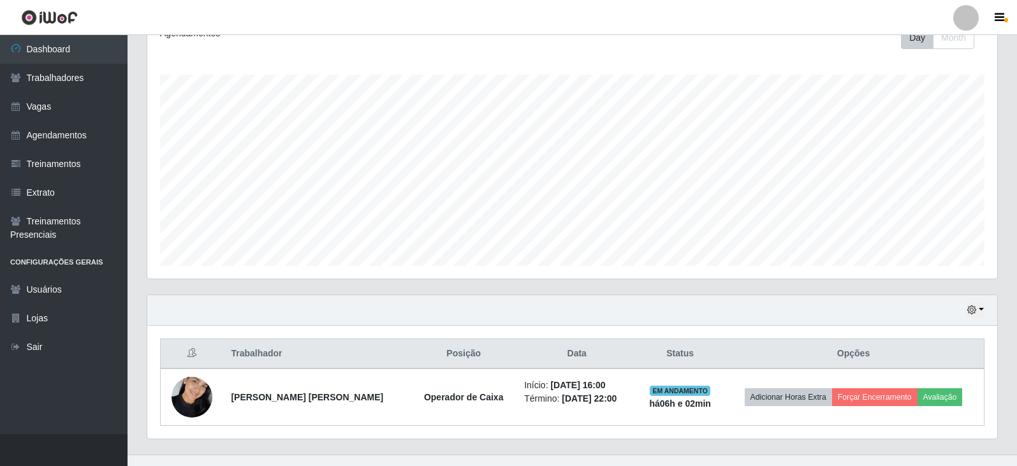
scroll to position [210, 0]
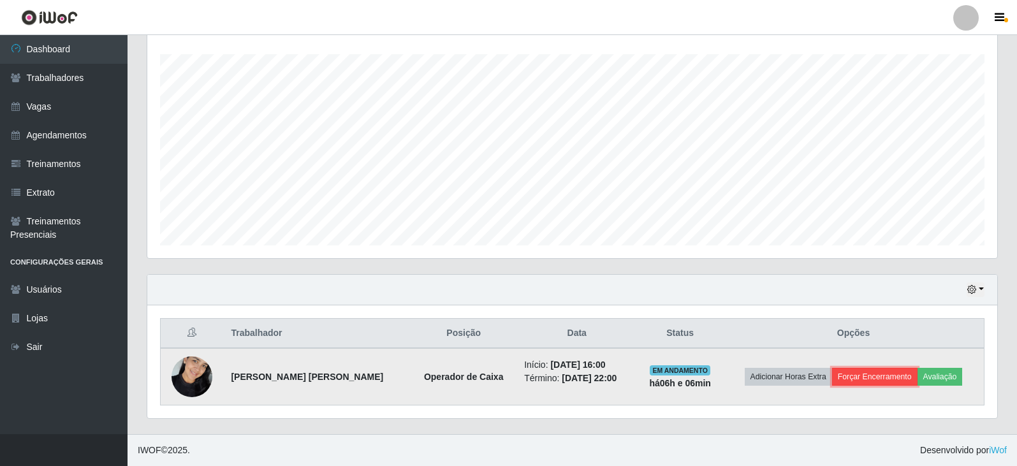
click at [866, 378] on button "Forçar Encerramento" at bounding box center [874, 377] width 85 height 18
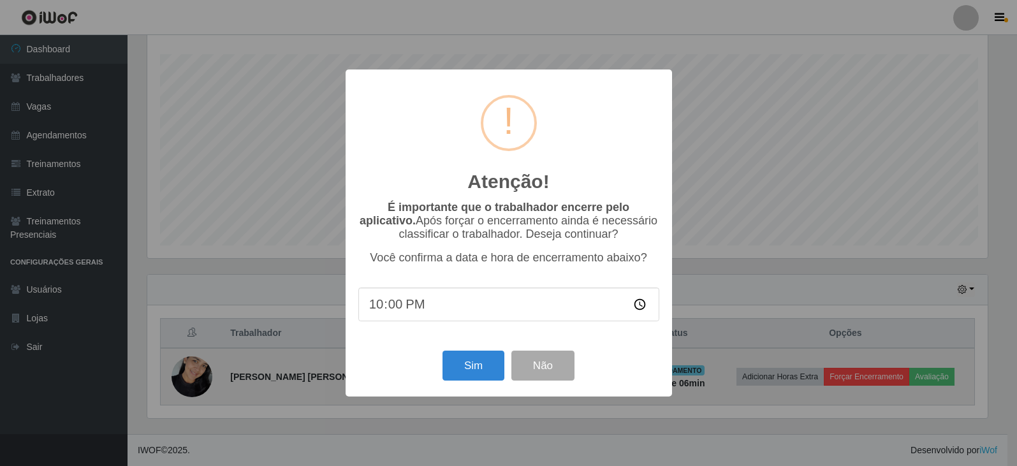
scroll to position [265, 844]
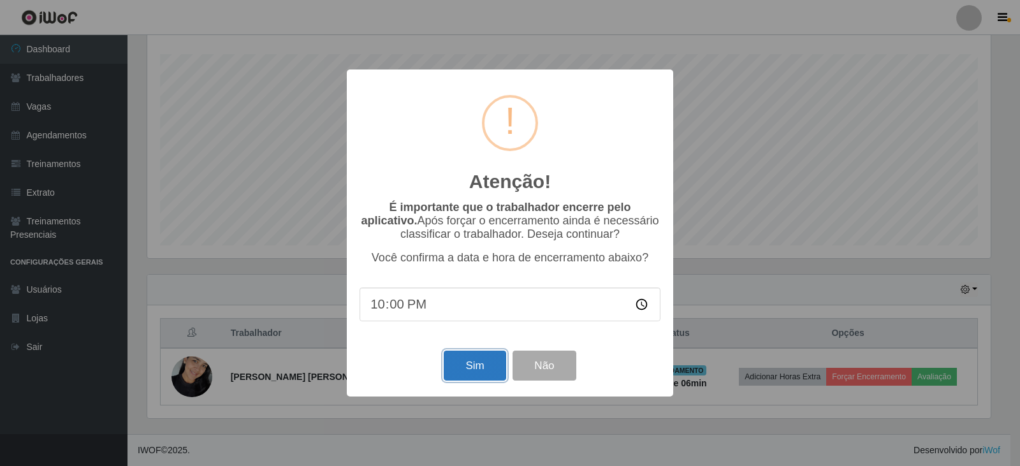
click at [460, 362] on button "Sim" at bounding box center [475, 366] width 62 height 30
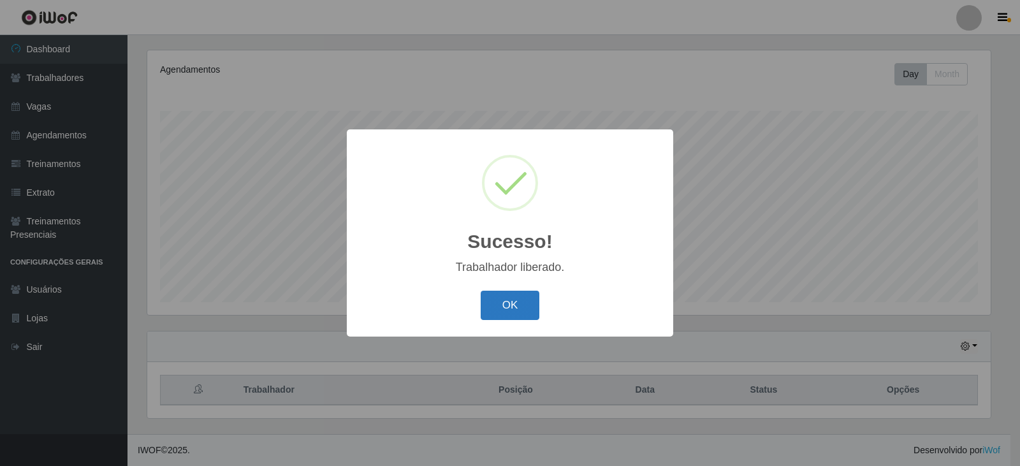
click at [531, 314] on button "OK" at bounding box center [510, 306] width 59 height 30
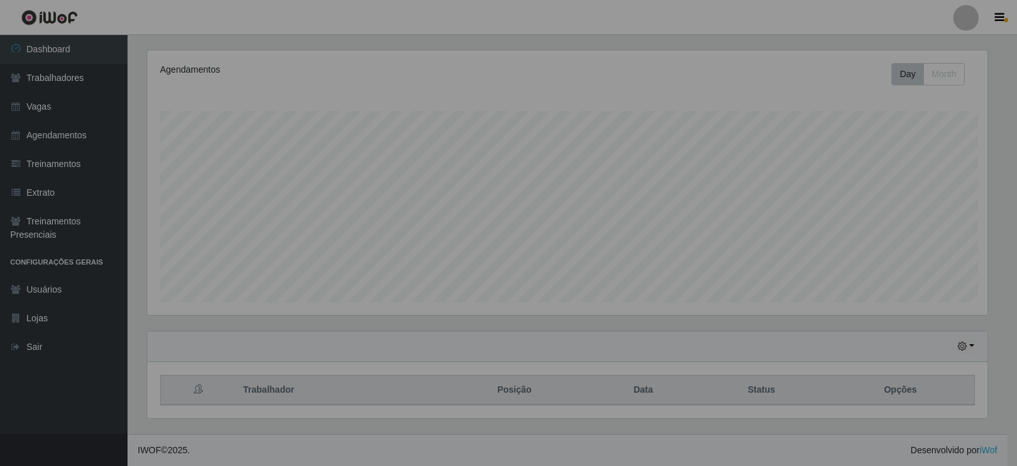
scroll to position [265, 850]
